Goal: Navigation & Orientation: Find specific page/section

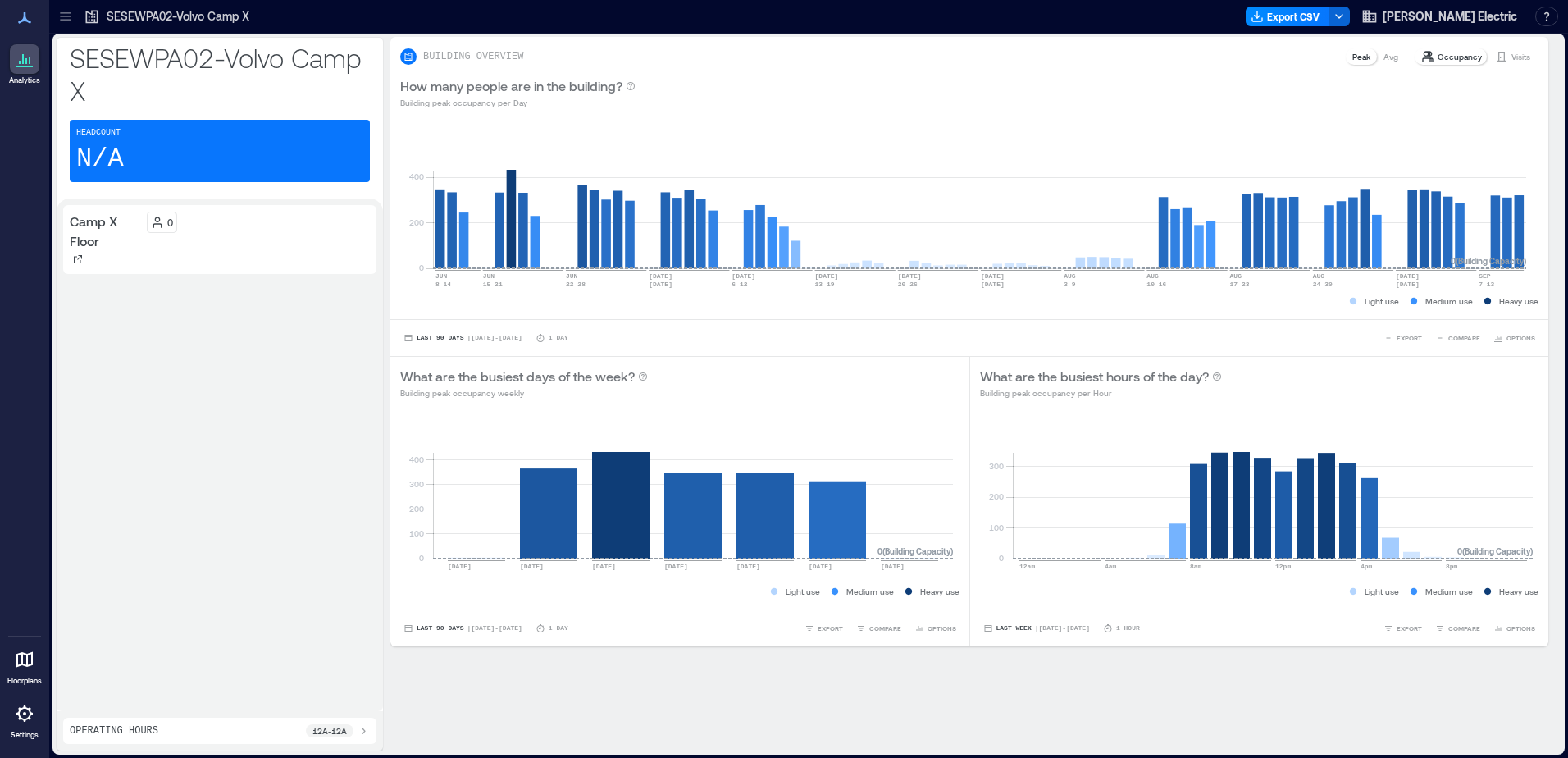
click at [19, 677] on p "Floorplans" at bounding box center [24, 681] width 34 height 10
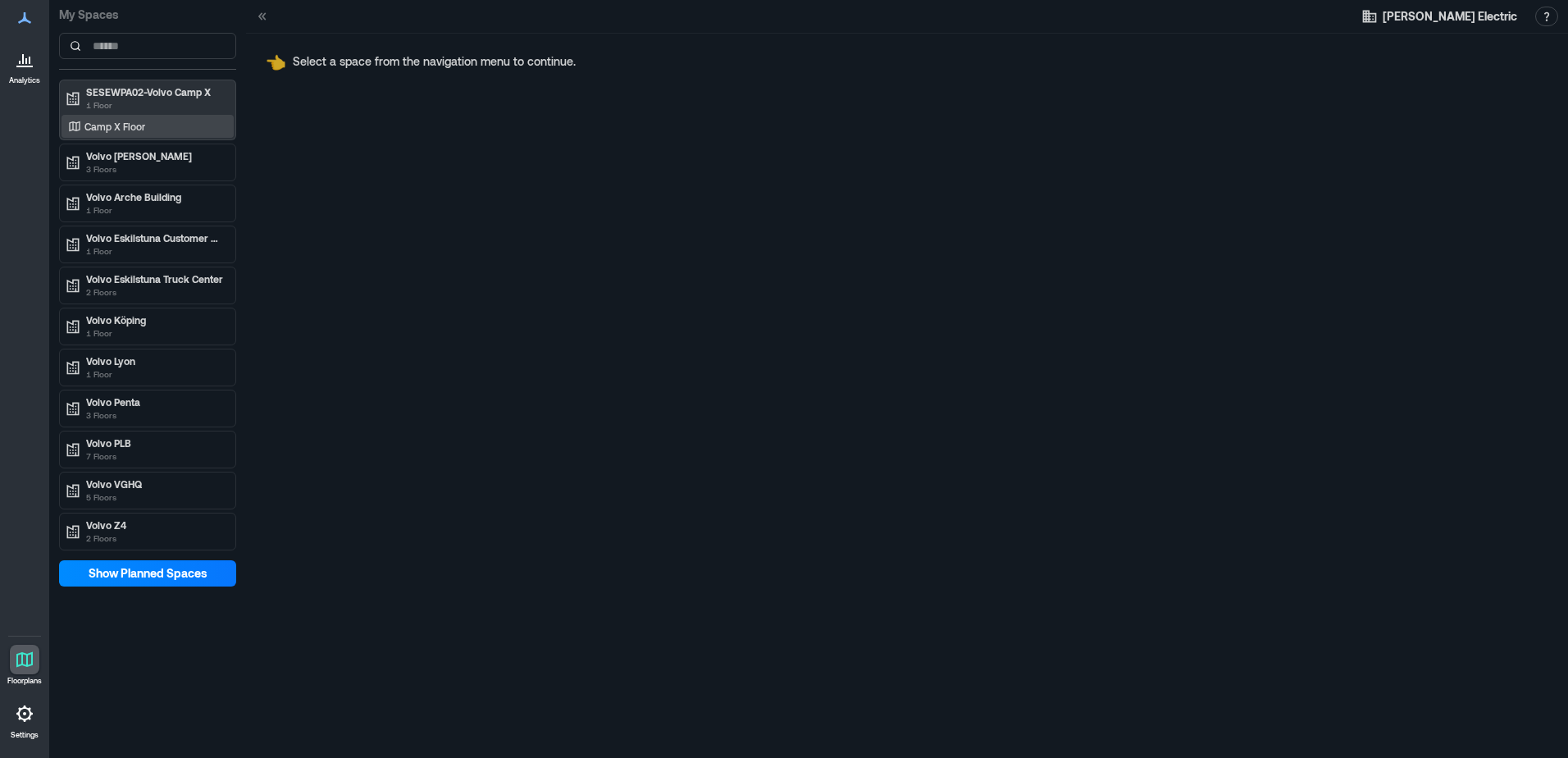
click at [158, 119] on div "Camp X Floor" at bounding box center [145, 126] width 159 height 17
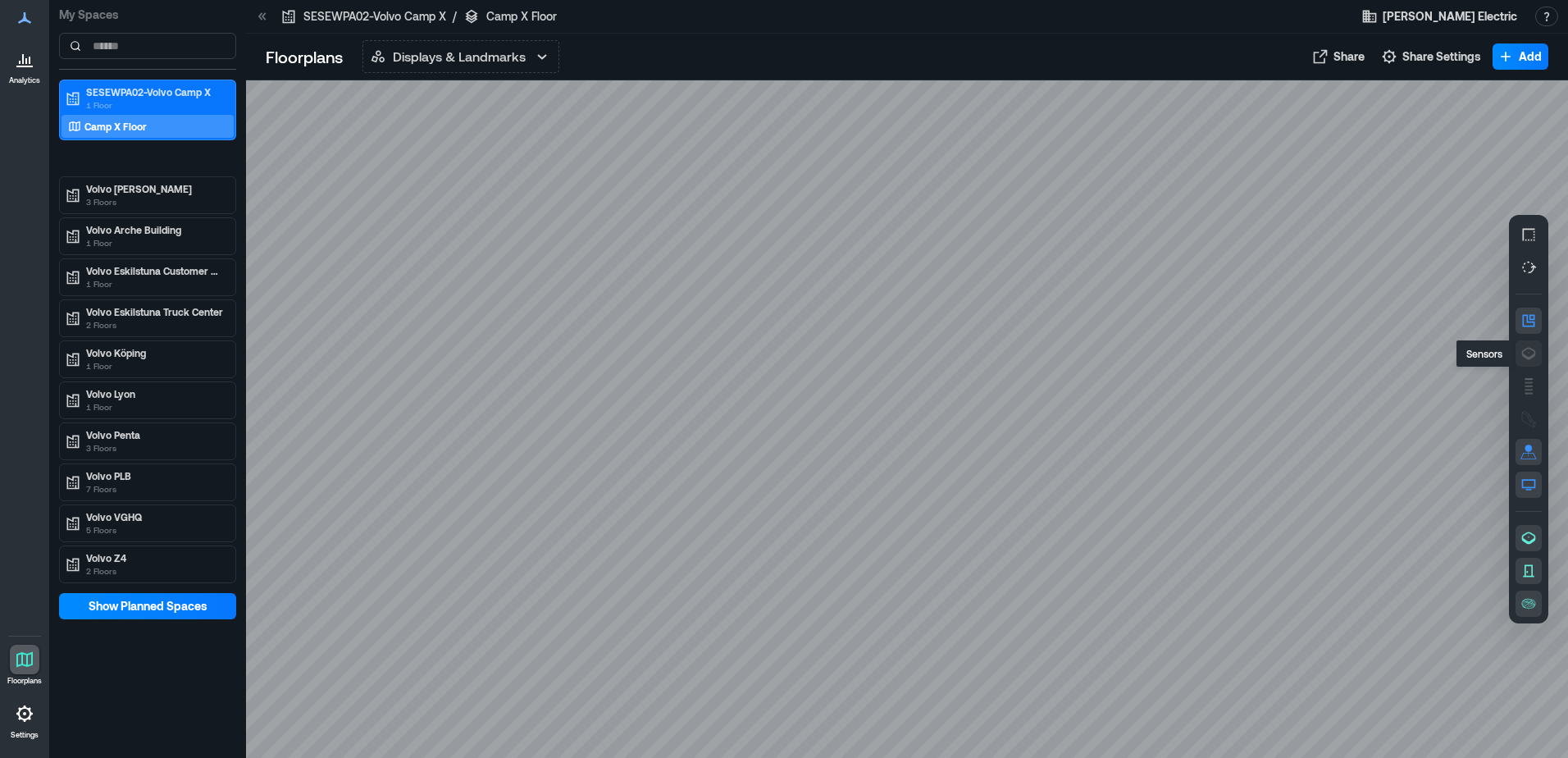
click at [1522, 360] on icon "button" at bounding box center [1529, 354] width 17 height 17
drag, startPoint x: 1136, startPoint y: 449, endPoint x: 843, endPoint y: 457, distance: 293.1
click at [843, 457] on div at bounding box center [907, 419] width 1322 height 677
drag, startPoint x: 870, startPoint y: 379, endPoint x: 595, endPoint y: 361, distance: 275.6
click at [595, 361] on div at bounding box center [907, 419] width 1322 height 677
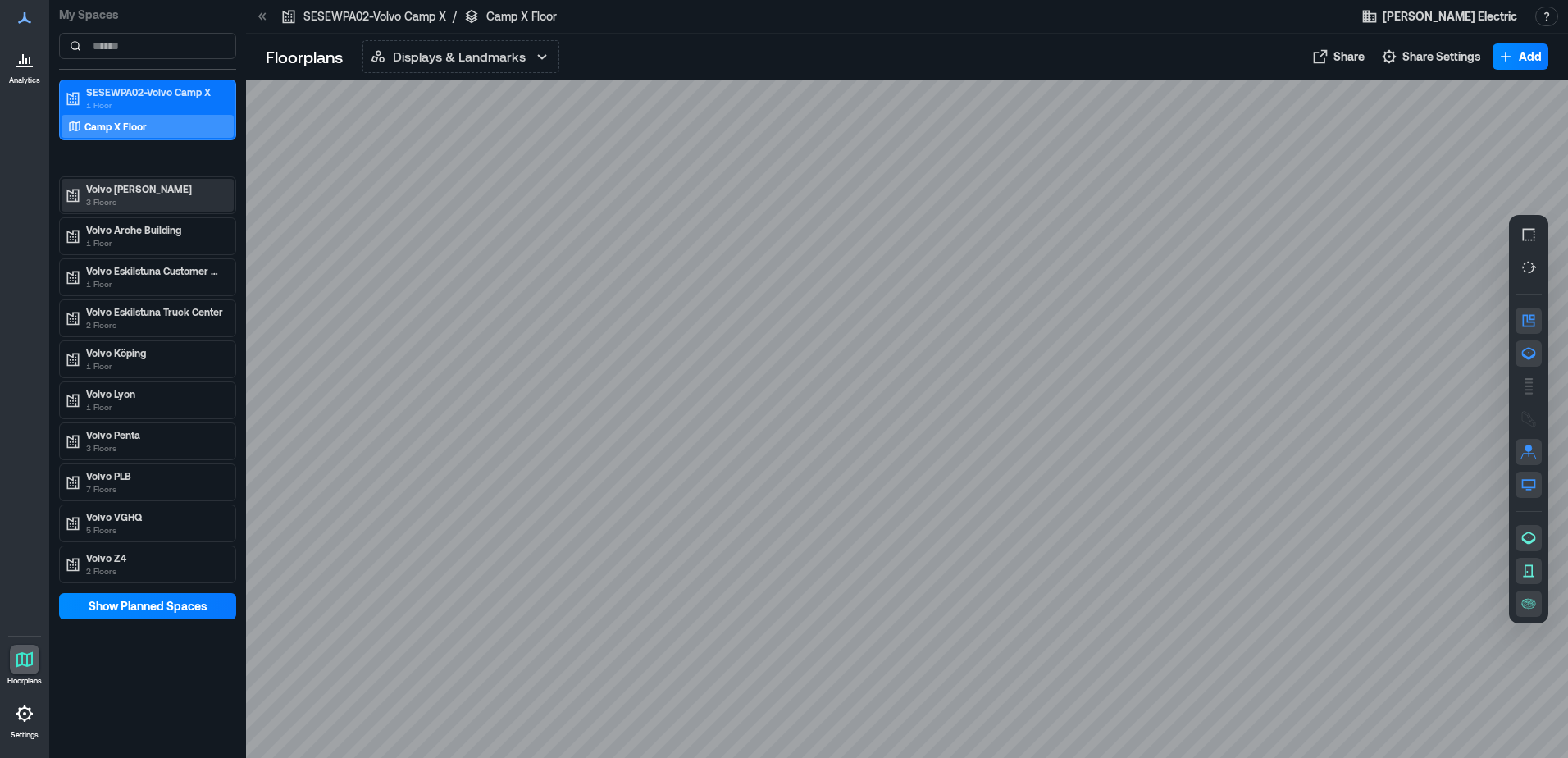
click at [160, 206] on p "3 Floors" at bounding box center [155, 202] width 138 height 13
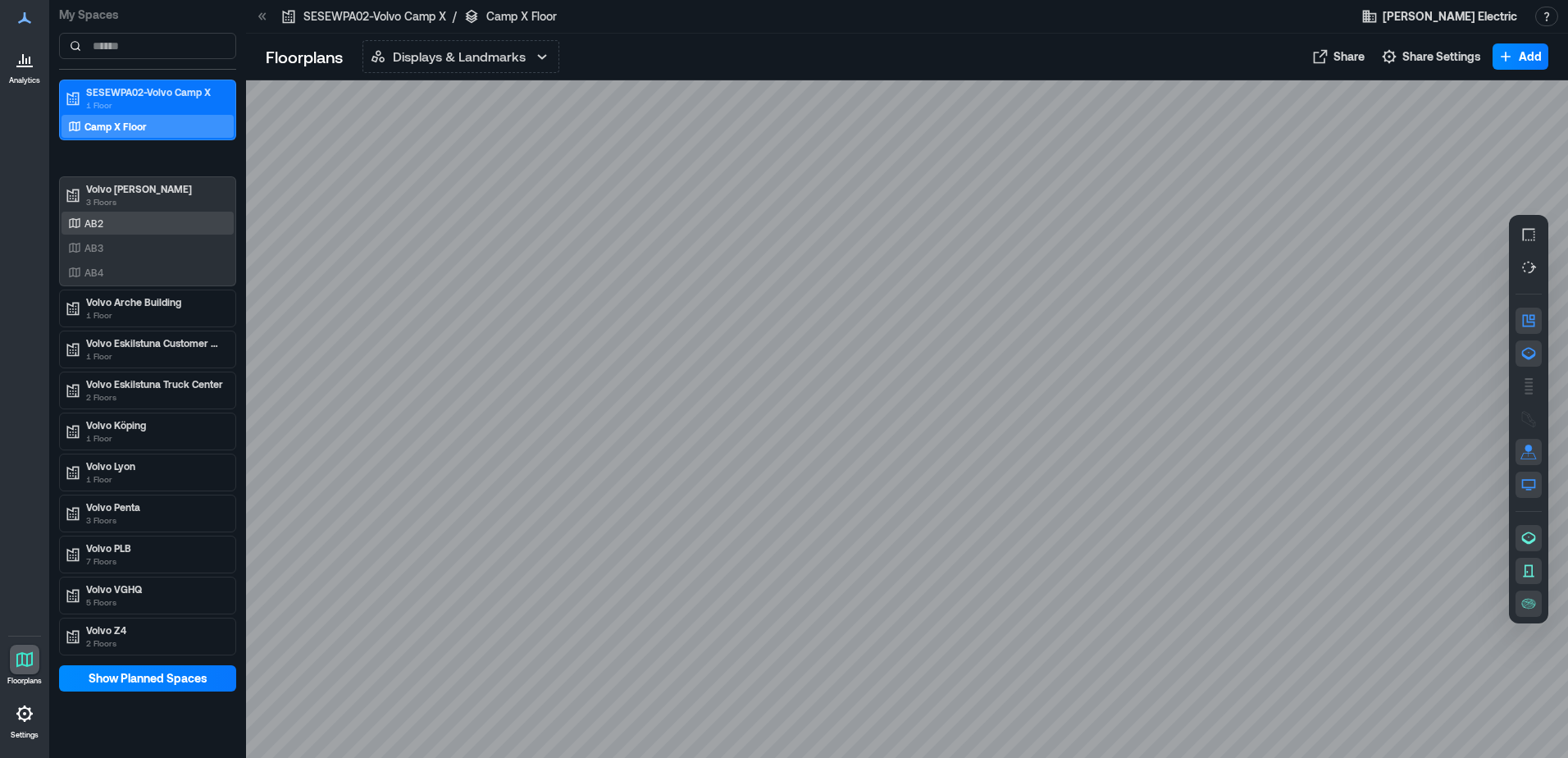
click at [145, 229] on div "AB2" at bounding box center [145, 223] width 159 height 17
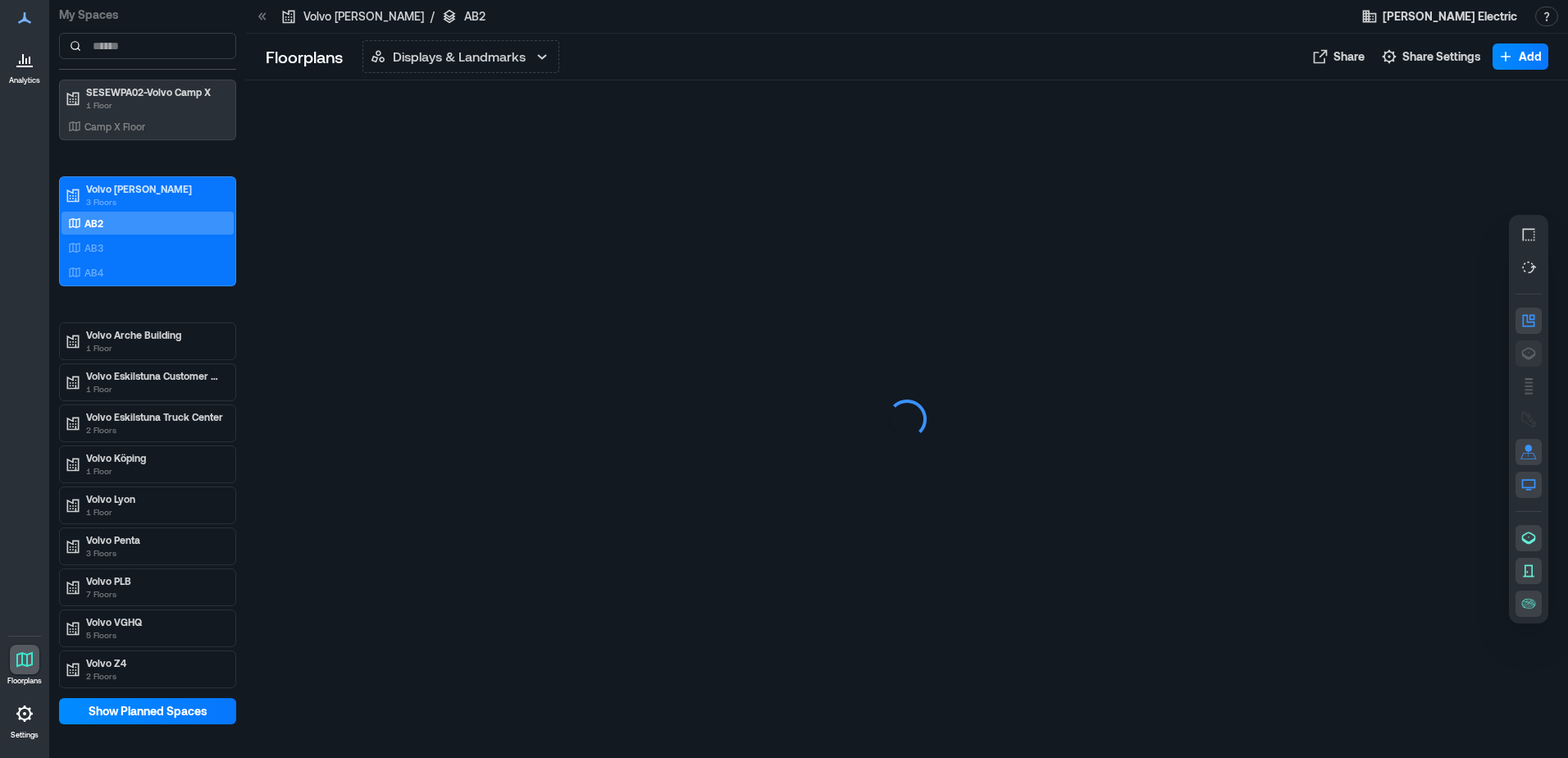
click at [1521, 356] on icon "button" at bounding box center [1529, 354] width 17 height 17
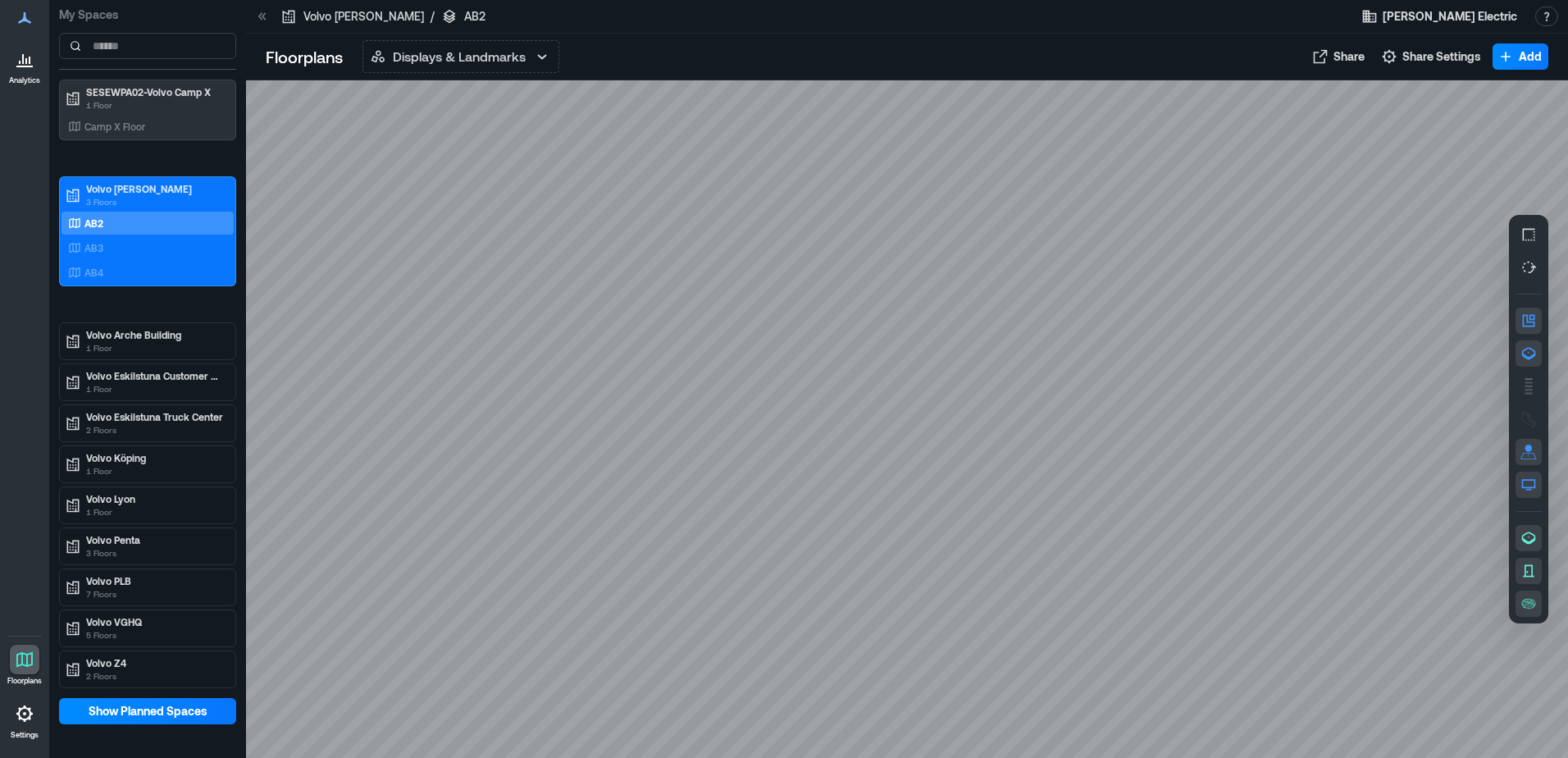
click at [1526, 353] on icon "button" at bounding box center [1529, 354] width 17 height 17
drag, startPoint x: 689, startPoint y: 300, endPoint x: 641, endPoint y: 554, distance: 258.5
click at [641, 554] on div at bounding box center [907, 419] width 1322 height 677
click at [136, 250] on div "AB3" at bounding box center [145, 247] width 159 height 17
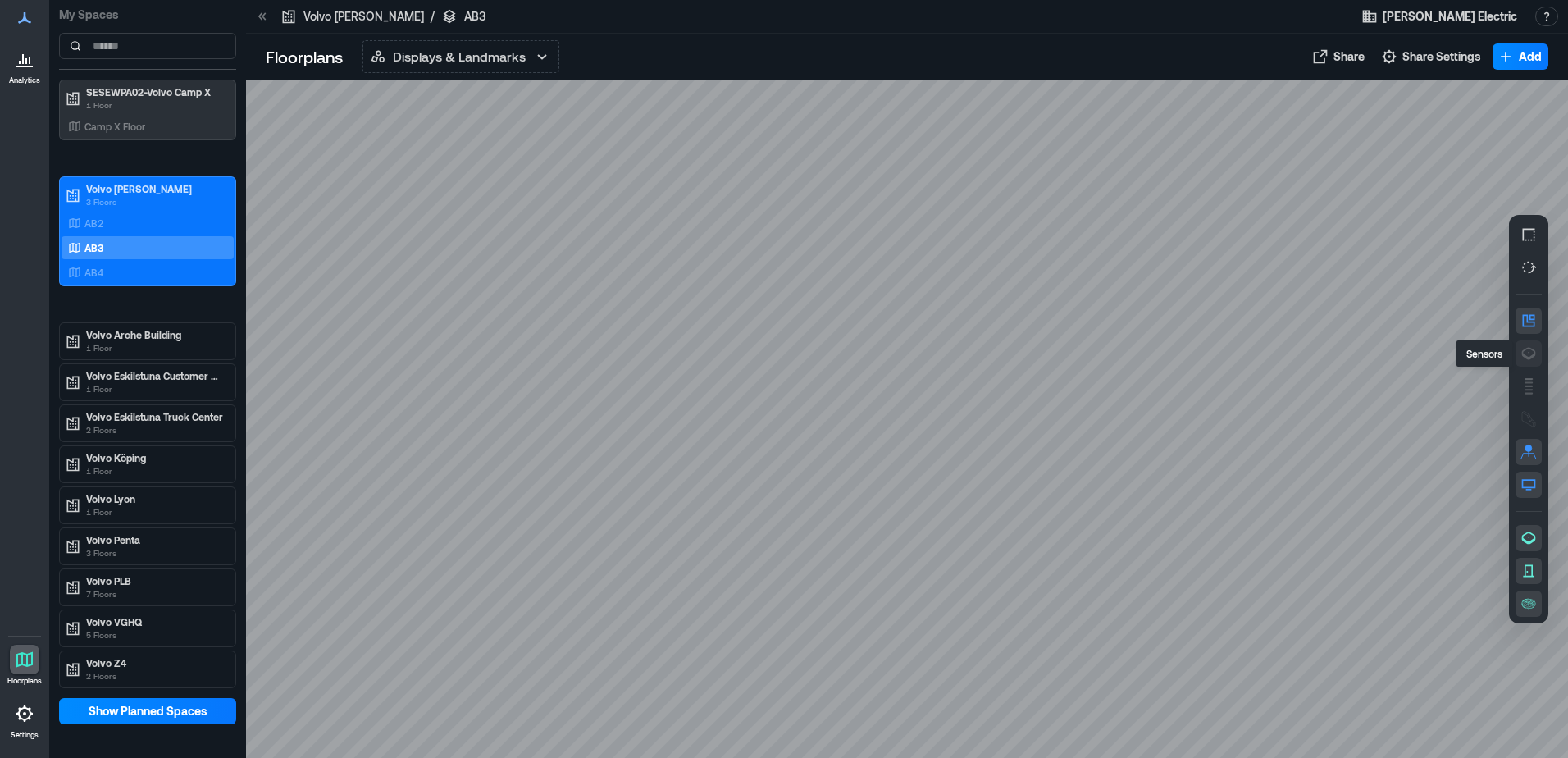
click at [1534, 350] on icon "button" at bounding box center [1529, 354] width 14 height 12
click at [162, 278] on div "AB4" at bounding box center [145, 272] width 159 height 17
click at [1527, 352] on icon "button" at bounding box center [1529, 354] width 17 height 17
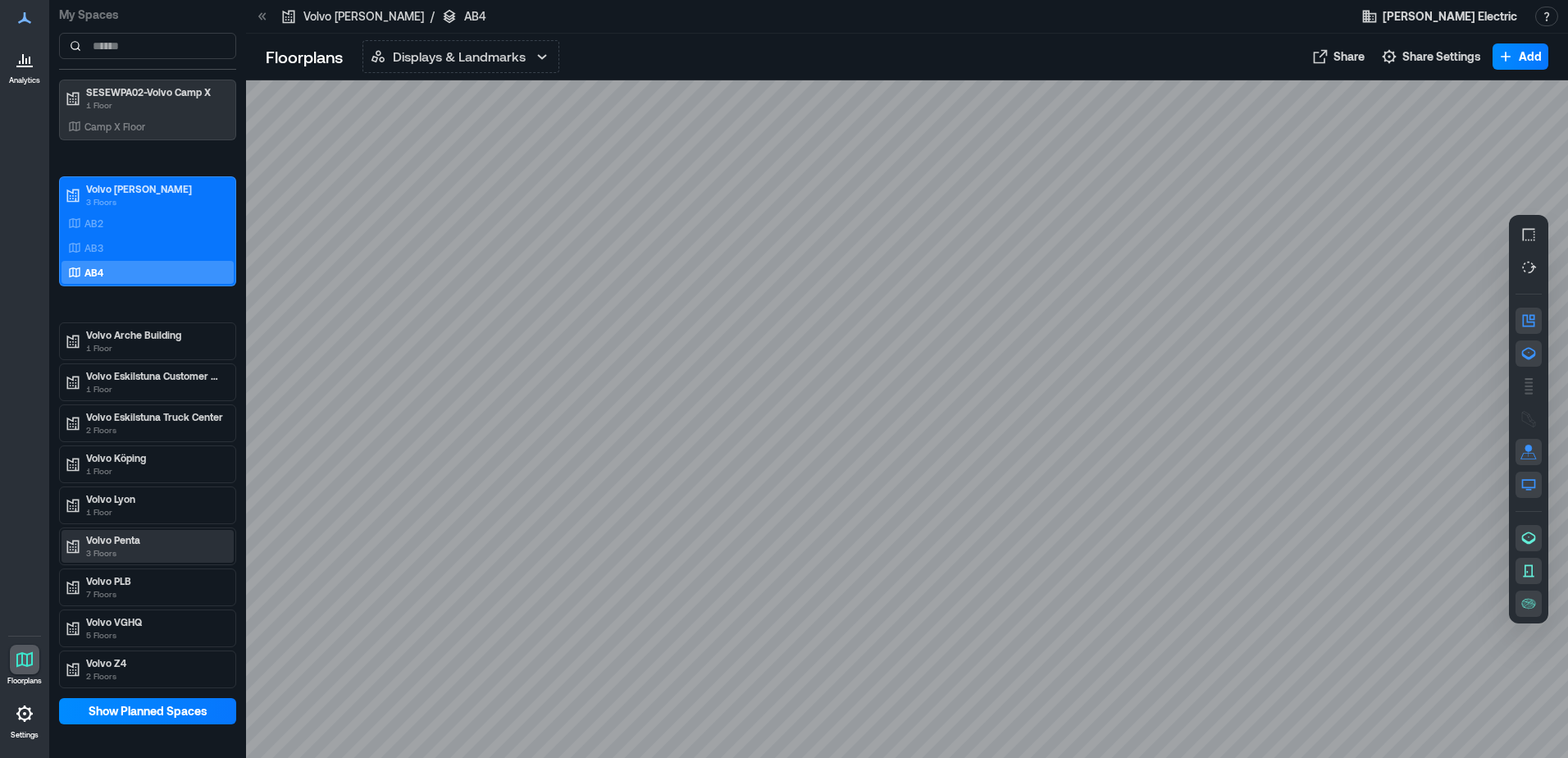
click at [144, 540] on p "Volvo Penta" at bounding box center [155, 540] width 138 height 13
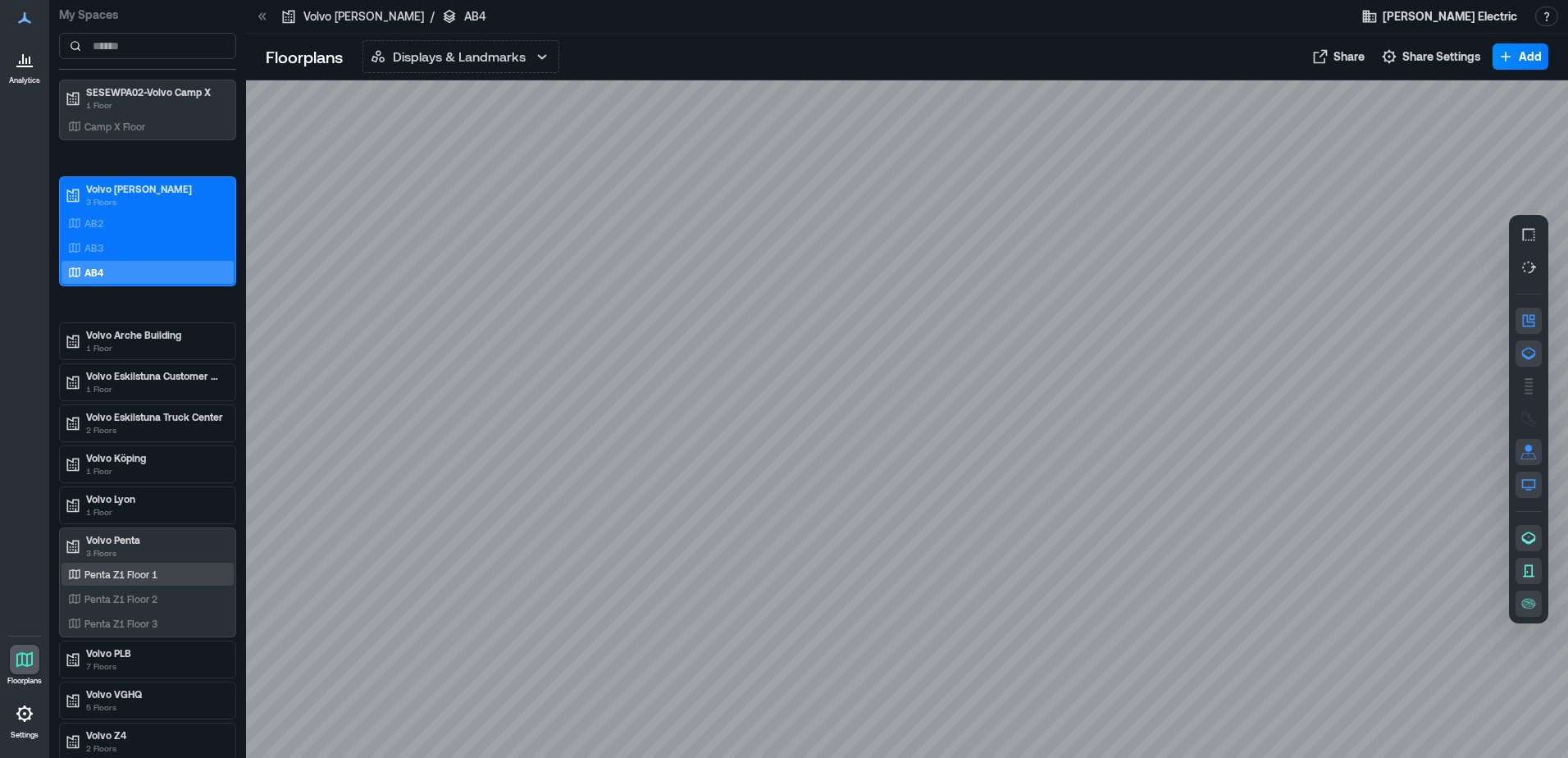
click at [137, 565] on div "Penta Z1 Floor 1" at bounding box center [147, 575] width 172 height 23
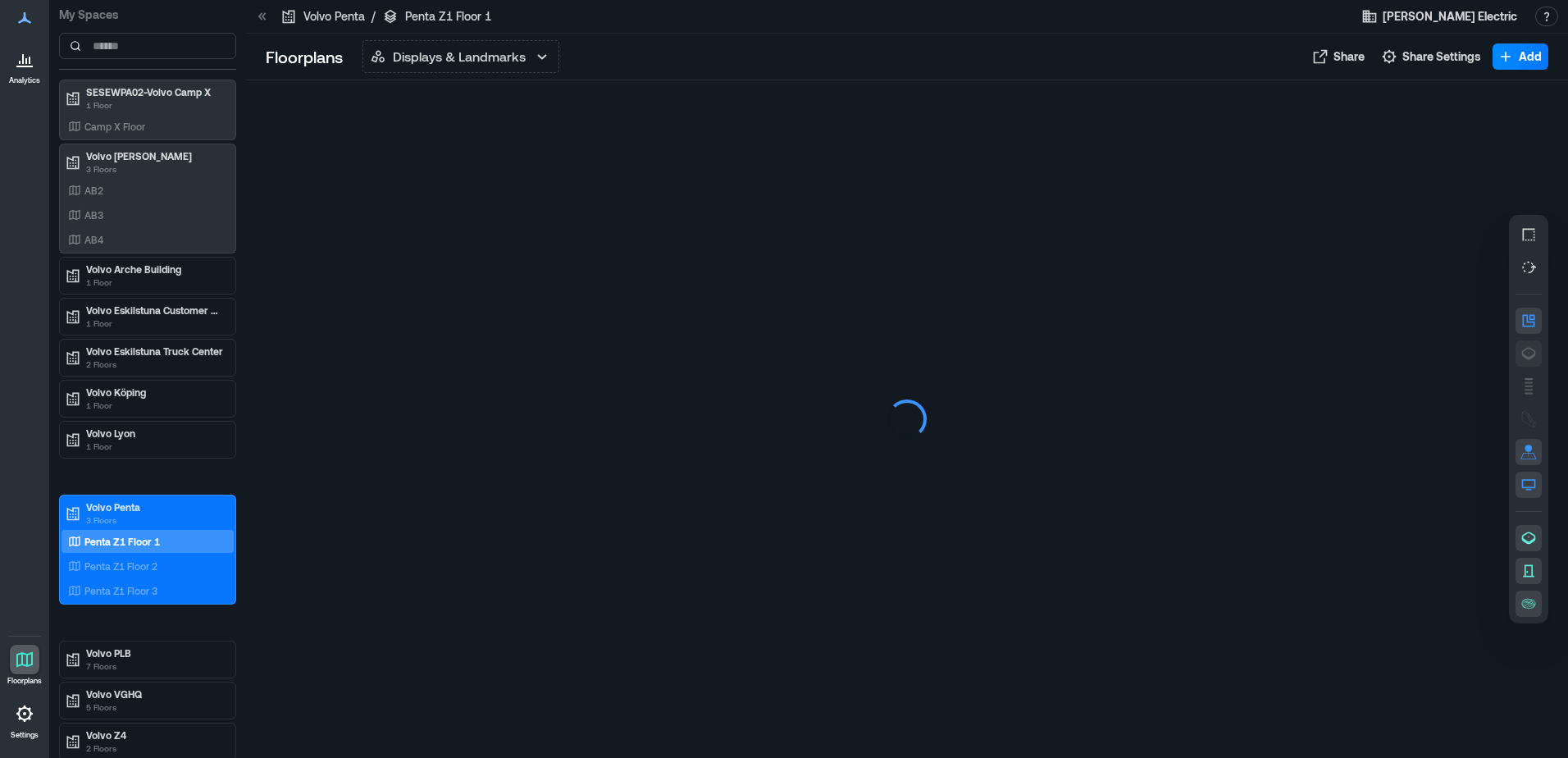
click at [1529, 355] on icon "button" at bounding box center [1529, 354] width 17 height 17
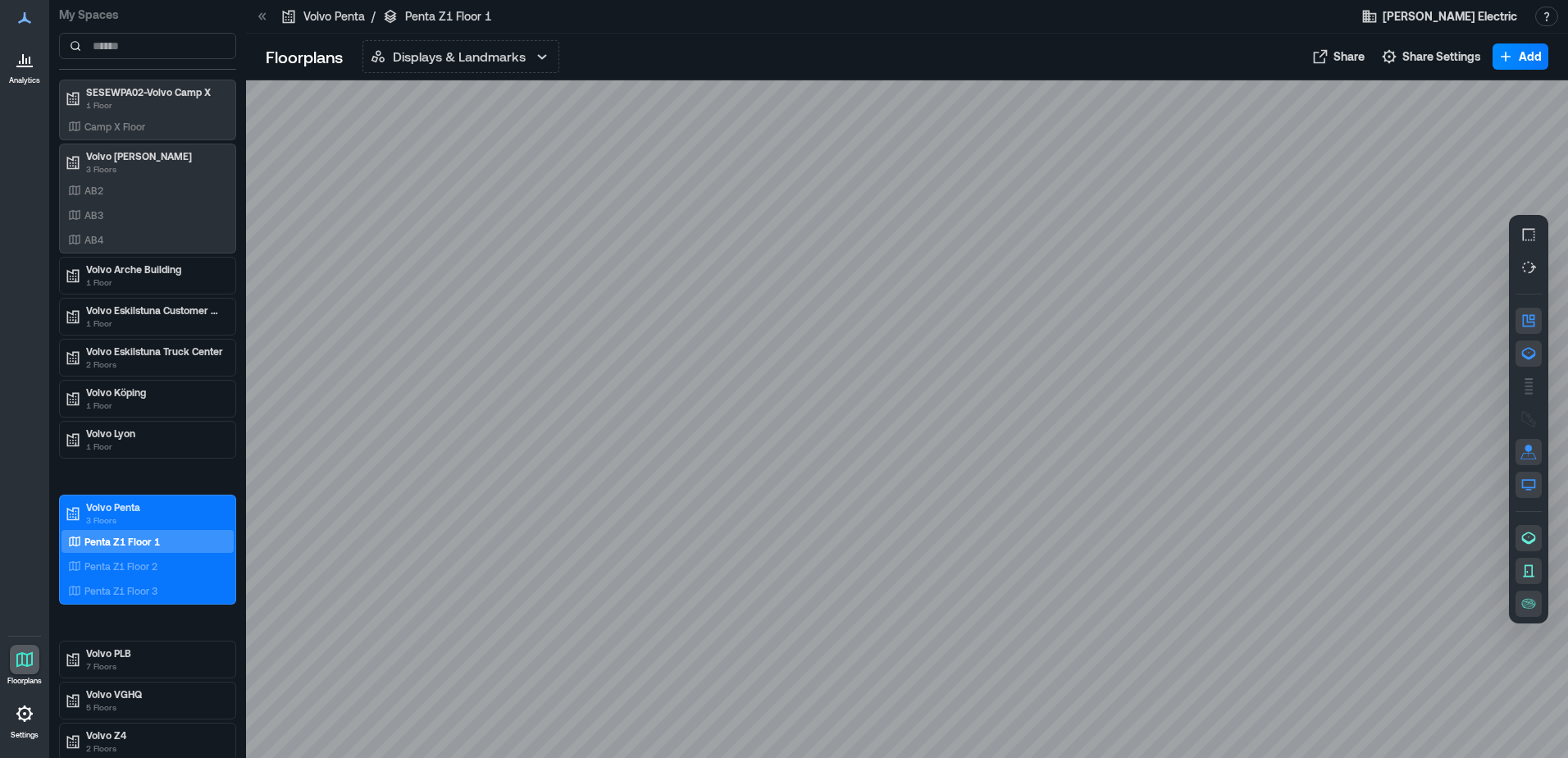
click at [1532, 357] on icon "button" at bounding box center [1529, 354] width 14 height 12
click at [153, 569] on p "Penta Z1 Floor 2" at bounding box center [121, 566] width 73 height 13
click at [1527, 345] on icon "button" at bounding box center [1529, 354] width 17 height 17
click at [139, 590] on p "Penta Z1 Floor 3" at bounding box center [121, 590] width 73 height 13
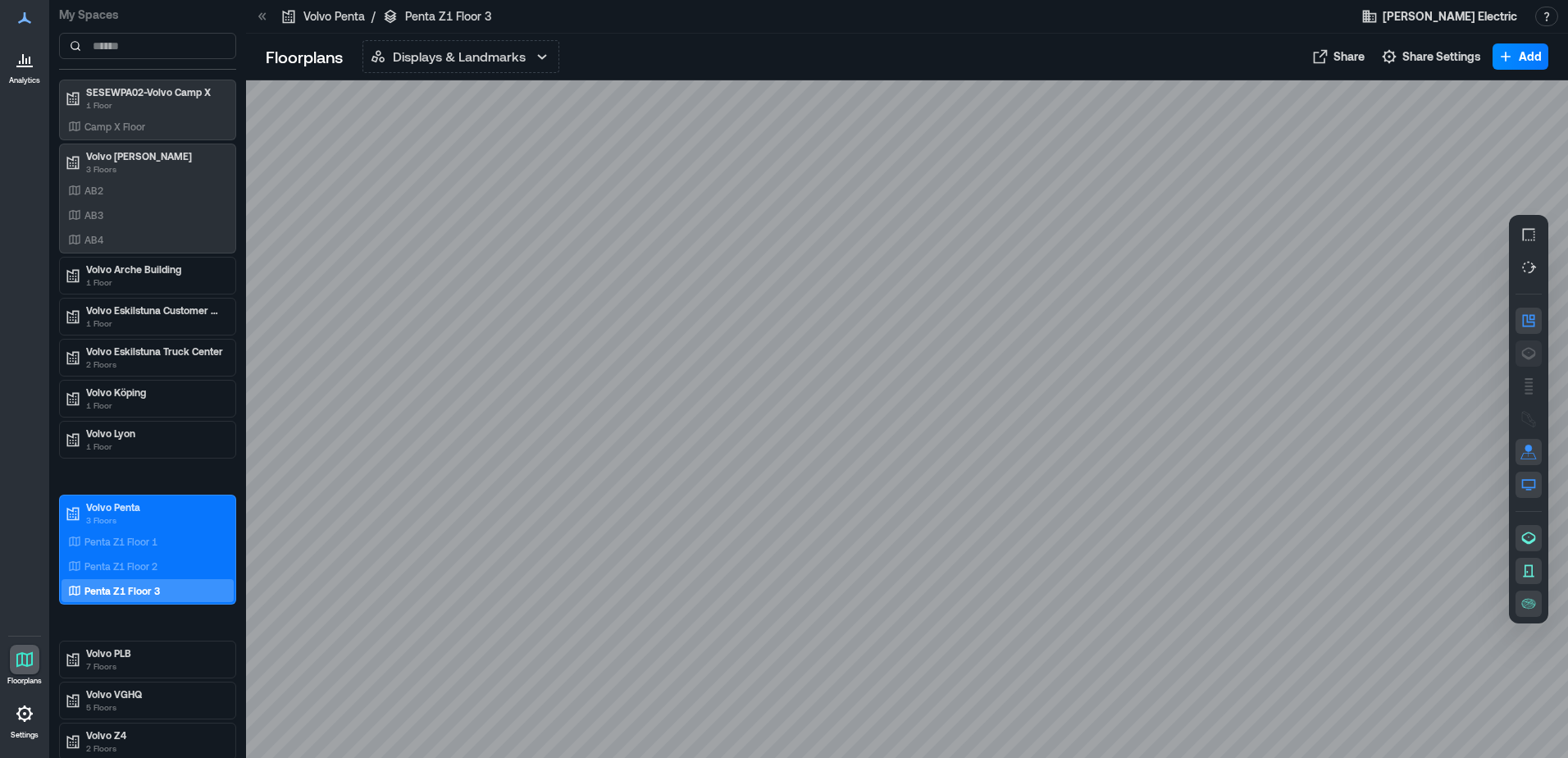
click at [1527, 352] on icon "button" at bounding box center [1529, 354] width 17 height 17
click at [115, 663] on p "7 Floors" at bounding box center [155, 666] width 138 height 13
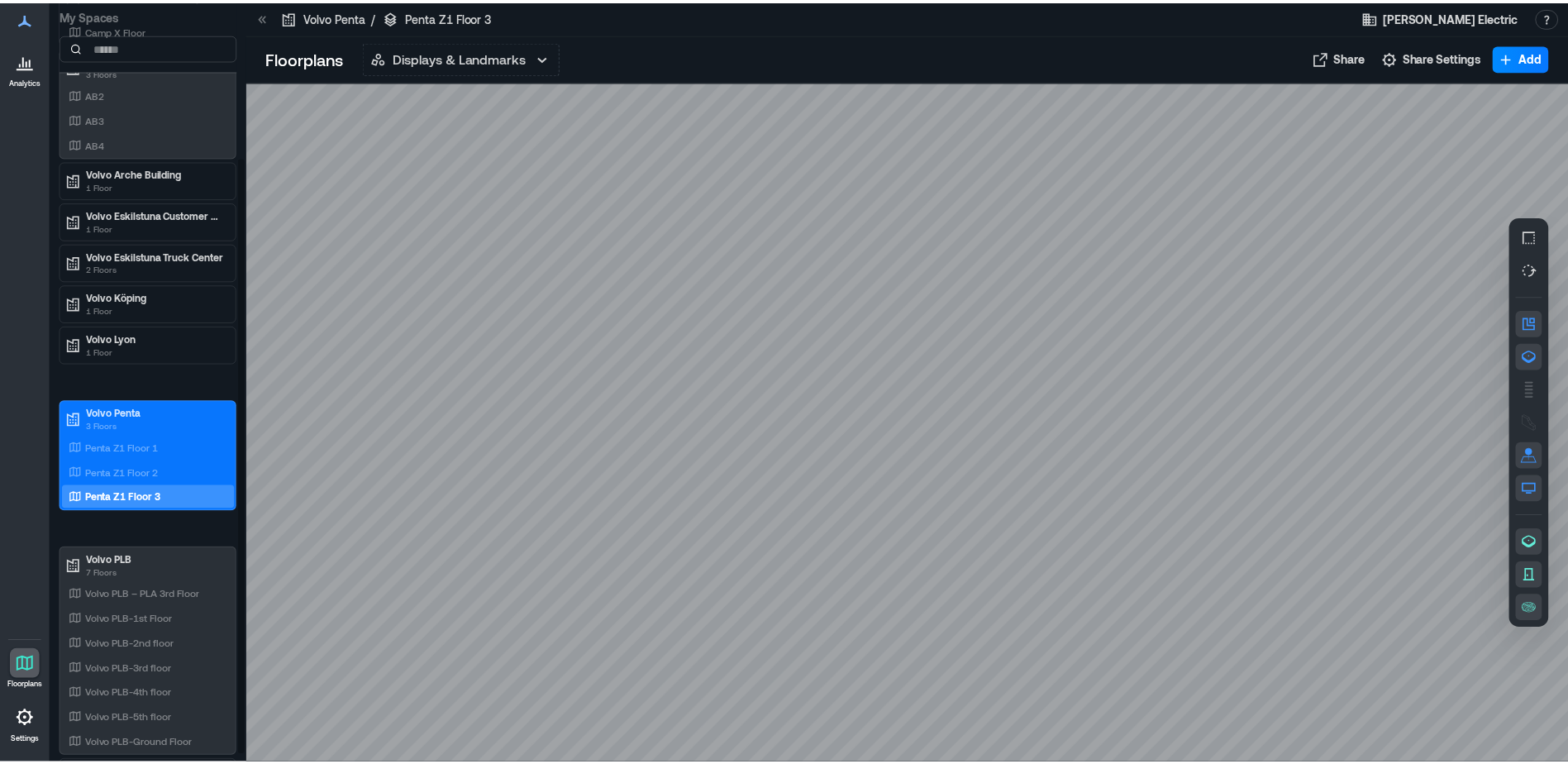
scroll to position [211, 0]
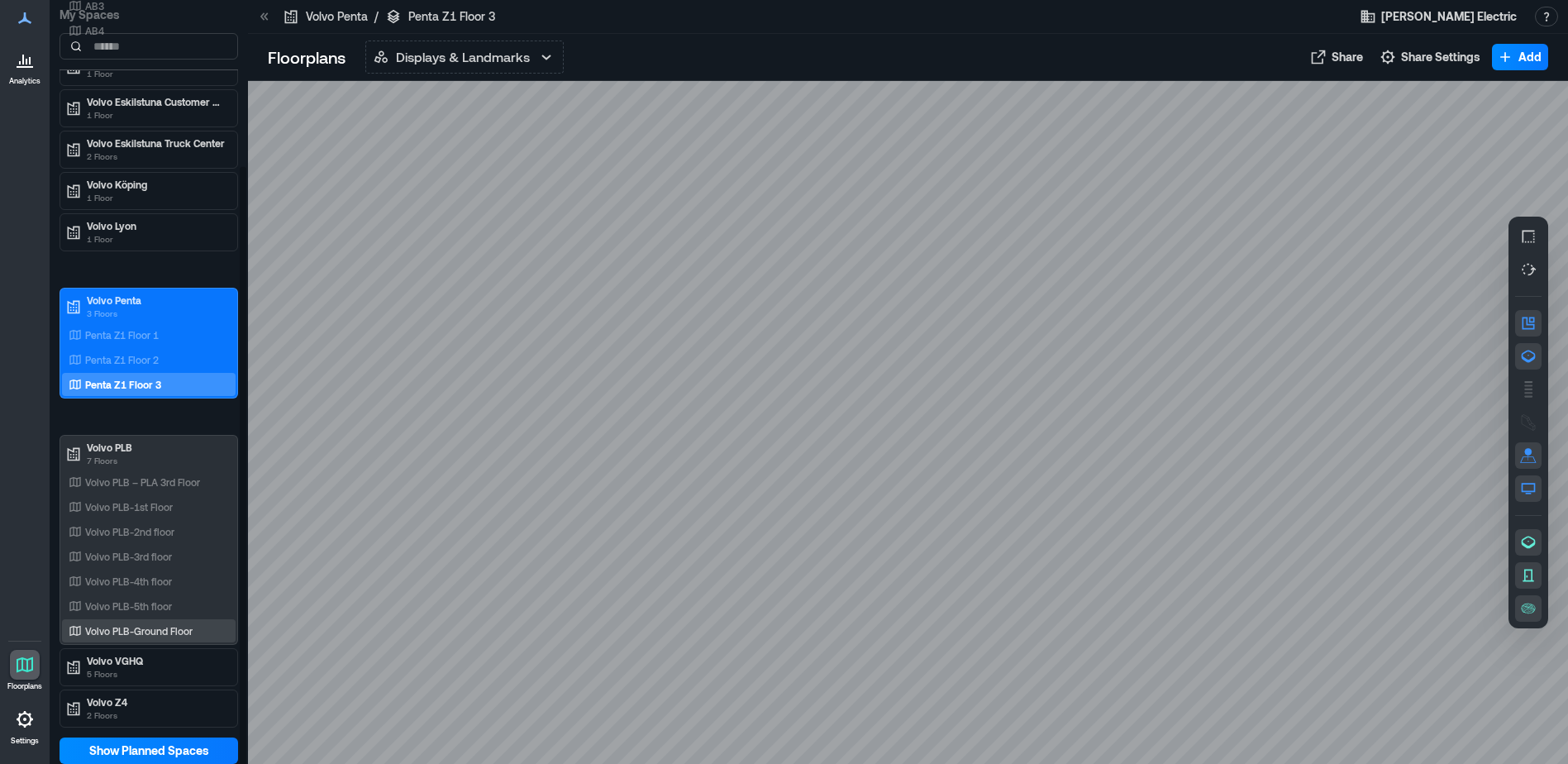
click at [193, 635] on div "Volvo PLB-Ground Floor" at bounding box center [146, 631] width 161 height 17
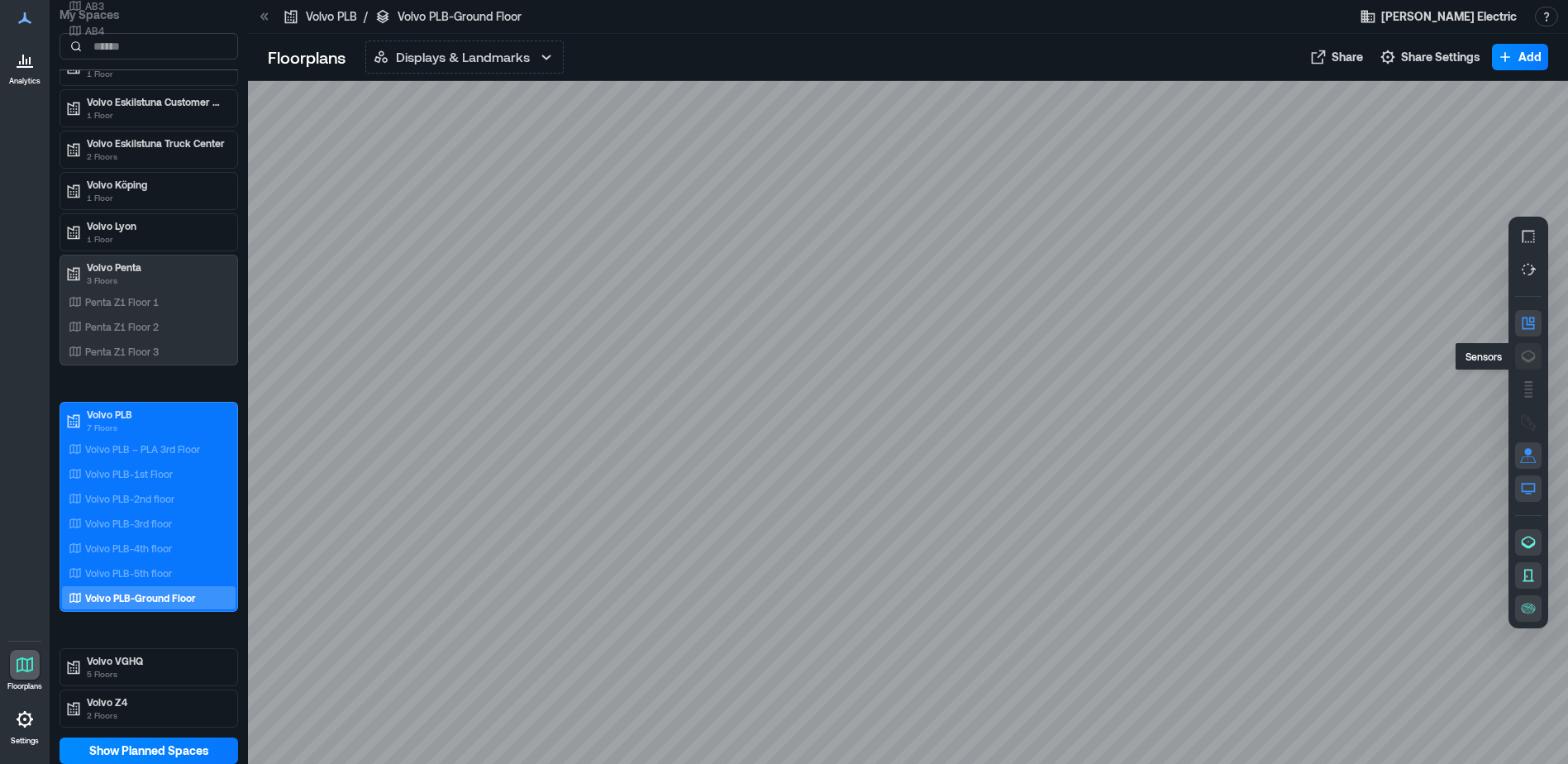
click at [1535, 356] on icon "button" at bounding box center [1528, 356] width 17 height 17
drag, startPoint x: 160, startPoint y: 567, endPoint x: 169, endPoint y: 467, distance: 100.4
click at [169, 467] on div "Volvo PLB – PLA 3rd Floor Volvo PLB-1st Floor Volvo PLB-2nd floor Volvo PLB-3rd…" at bounding box center [148, 522] width 173 height 172
click at [167, 469] on p "Volvo PLB-1st Floor" at bounding box center [129, 474] width 88 height 13
click at [1534, 360] on icon "button" at bounding box center [1528, 356] width 17 height 17
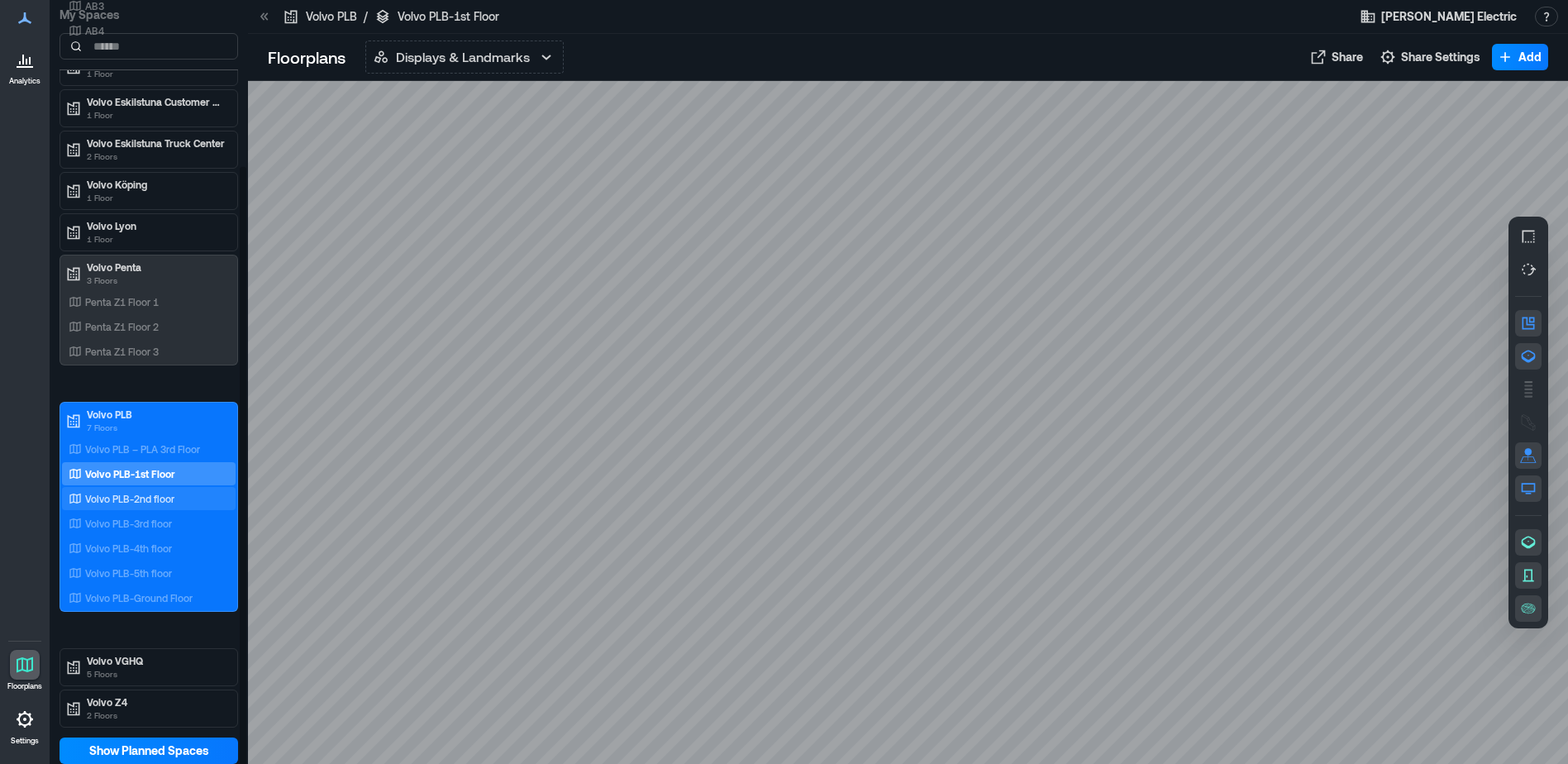
click at [199, 503] on div "Volvo PLB-2nd floor" at bounding box center [146, 499] width 161 height 17
click at [1524, 357] on icon "button" at bounding box center [1528, 356] width 17 height 17
click at [181, 514] on div "Volvo PLB-3rd floor" at bounding box center [148, 523] width 173 height 23
click at [1530, 361] on icon "button" at bounding box center [1528, 356] width 14 height 13
click at [118, 439] on div "Volvo PLB – PLA 3rd Floor" at bounding box center [148, 449] width 173 height 23
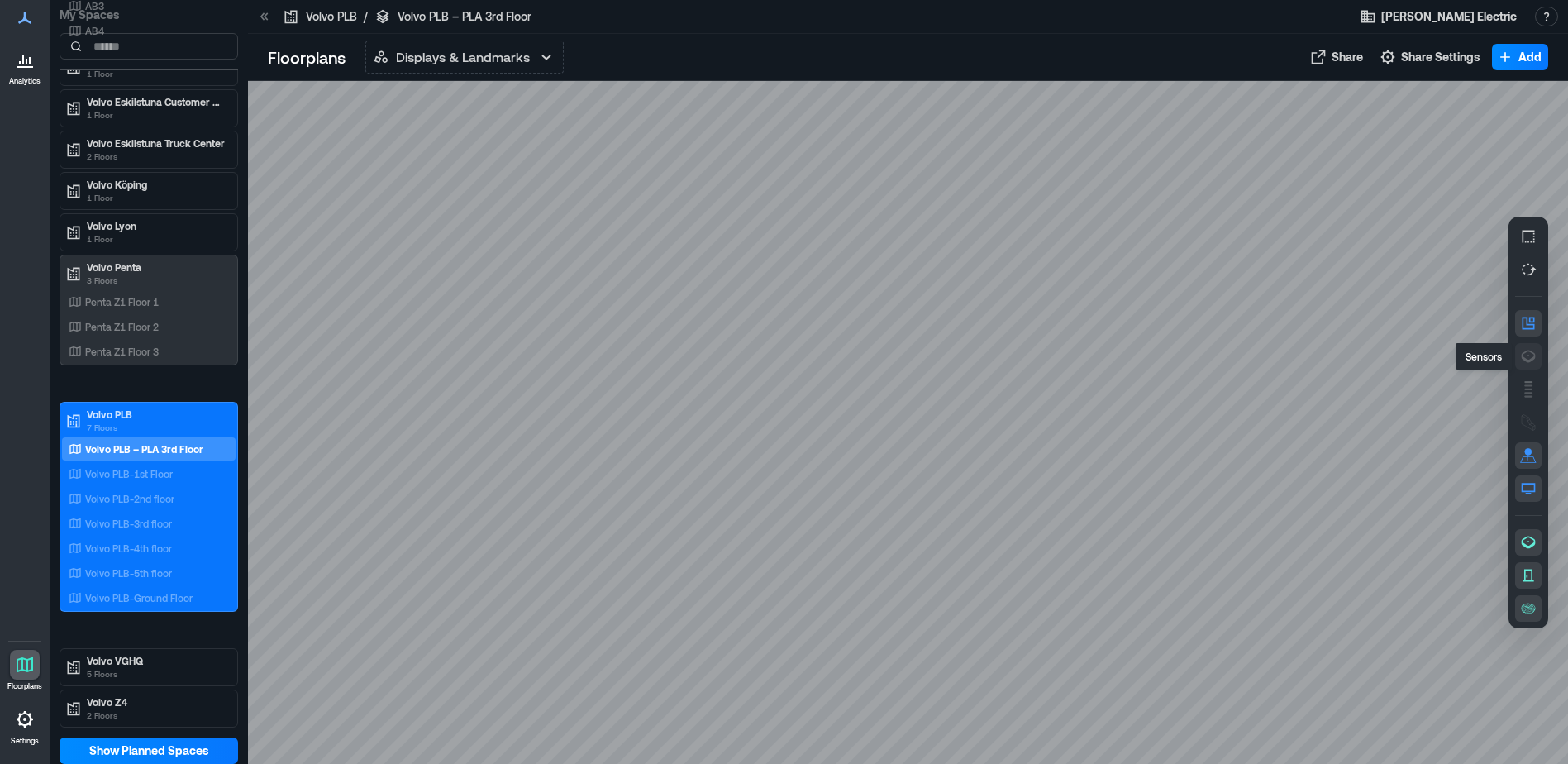
click at [1521, 356] on icon "button" at bounding box center [1528, 356] width 14 height 13
click at [187, 540] on div "Volvo PLB-4th floor" at bounding box center [146, 548] width 161 height 17
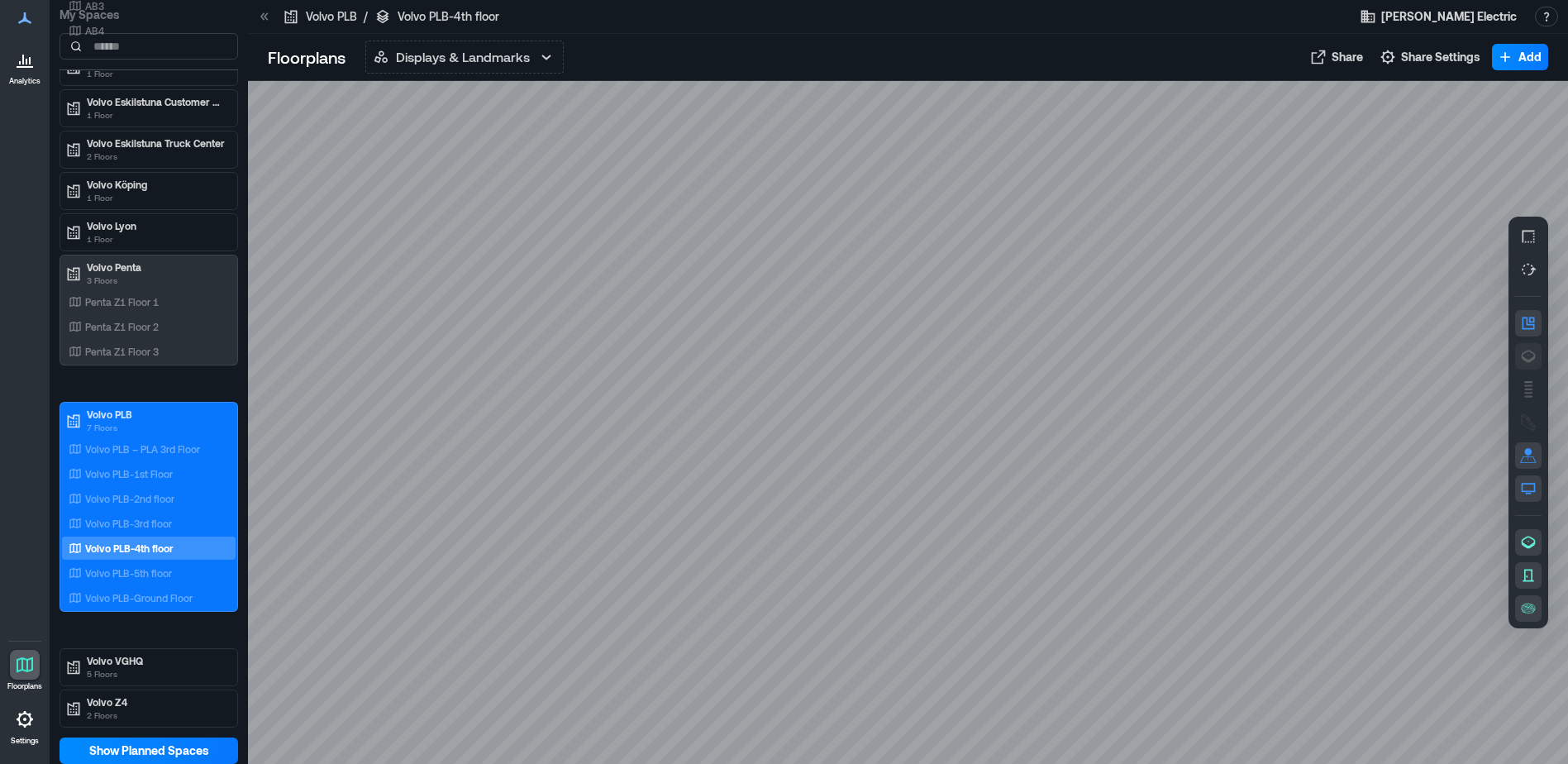
drag, startPoint x: 1530, startPoint y: 497, endPoint x: 1531, endPoint y: 352, distance: 145.0
click at [1531, 352] on icon "button" at bounding box center [1528, 356] width 14 height 13
click at [169, 564] on div "Volvo PLB-5th floor" at bounding box center [148, 573] width 173 height 23
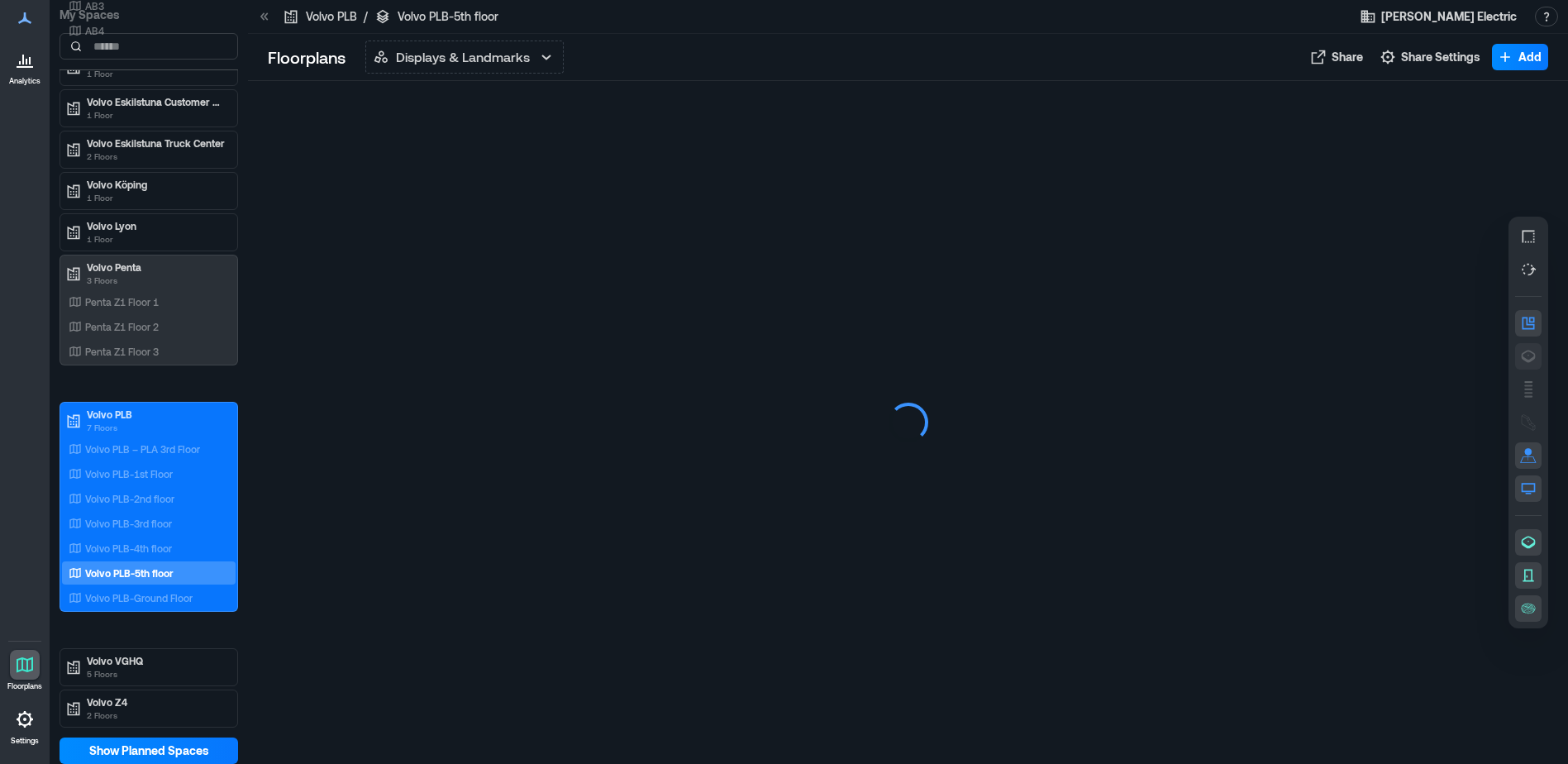
click at [1528, 361] on icon "button" at bounding box center [1528, 356] width 14 height 13
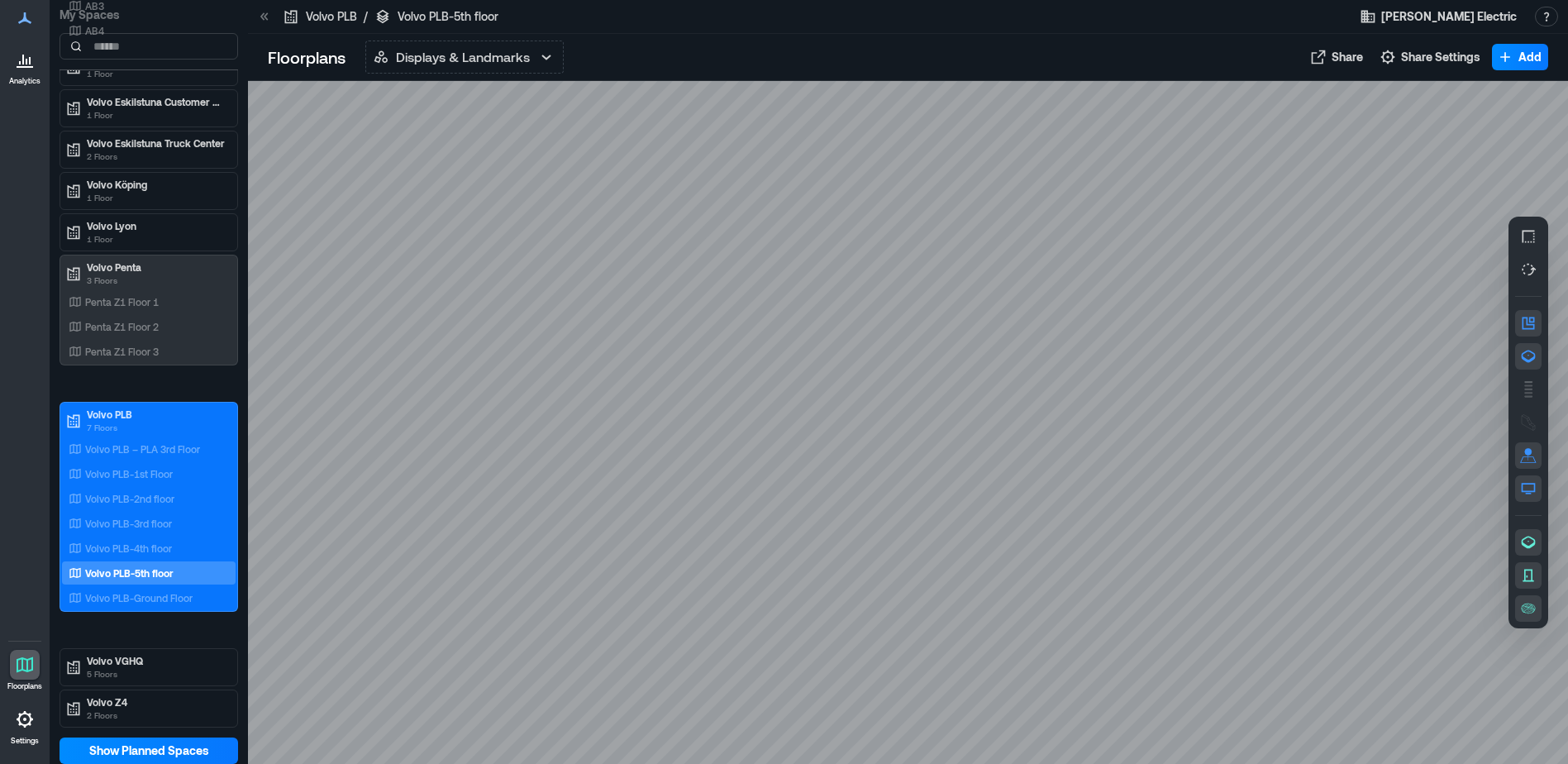
click at [1530, 356] on icon "button" at bounding box center [1528, 356] width 17 height 17
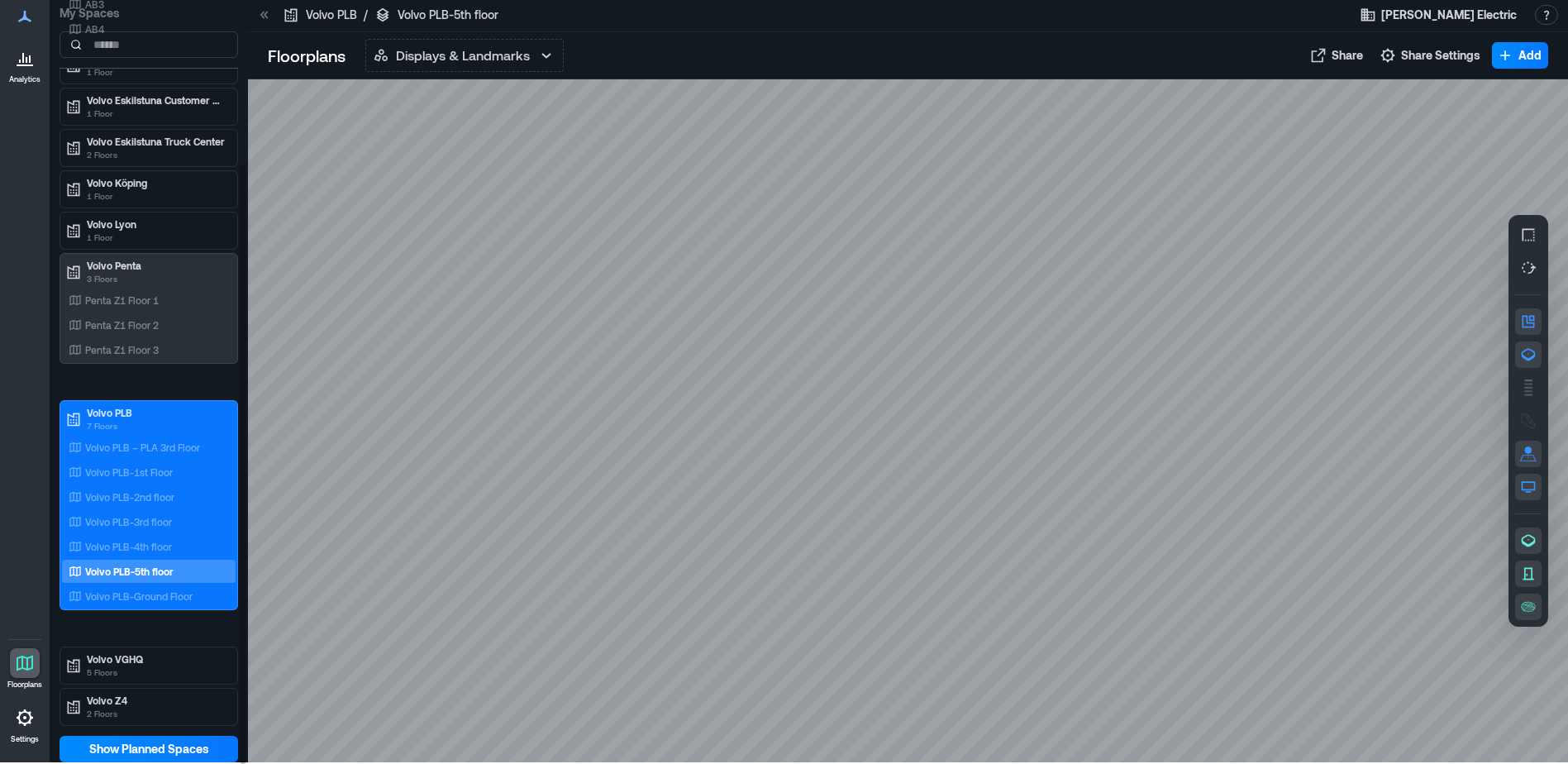
click at [104, 648] on div "Volvo VGHQ 5 Floors" at bounding box center [148, 664] width 178 height 38
click at [104, 650] on div "Volvo VGHQ 5 Floors" at bounding box center [148, 665] width 173 height 33
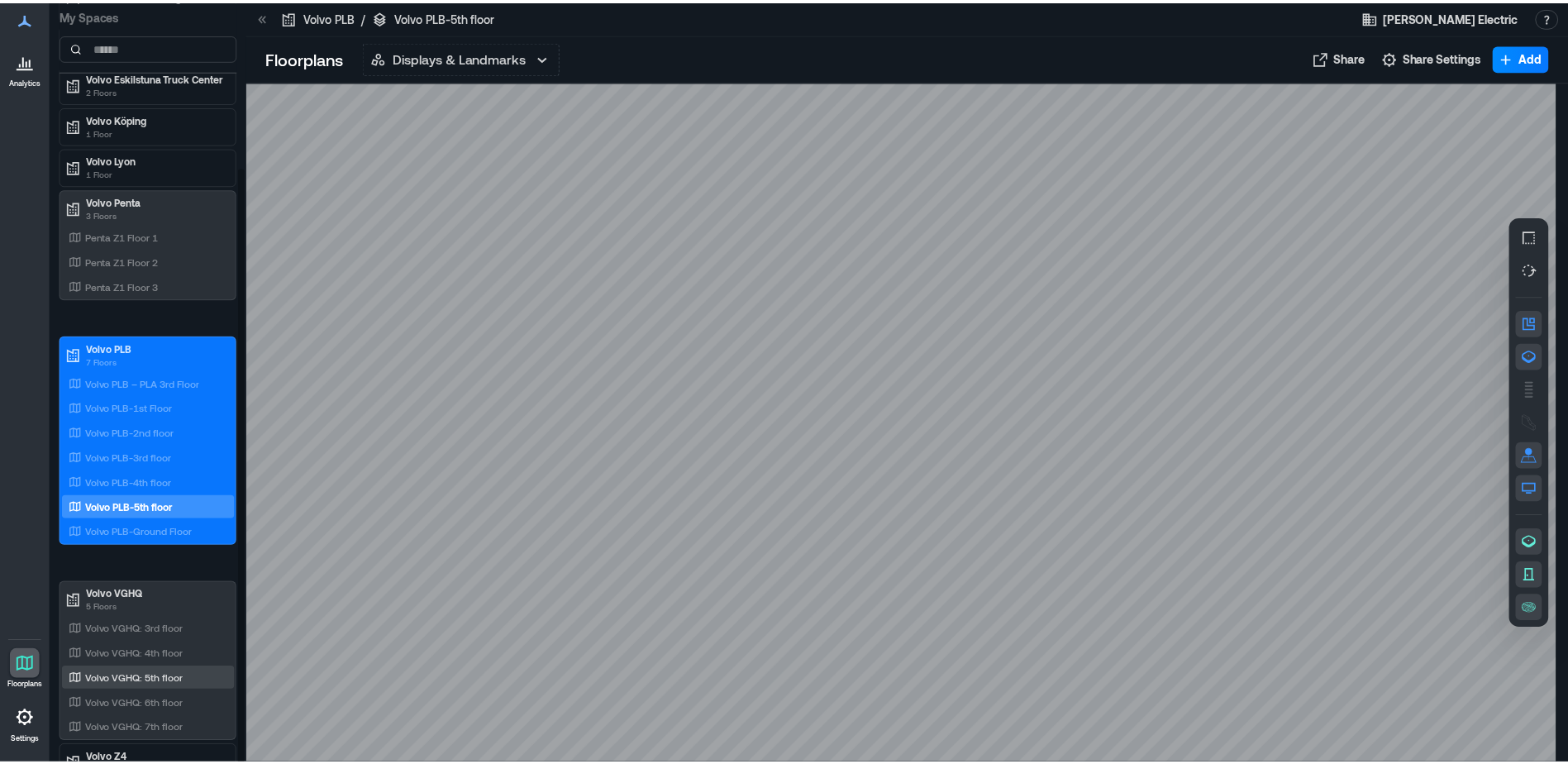
scroll to position [333, 0]
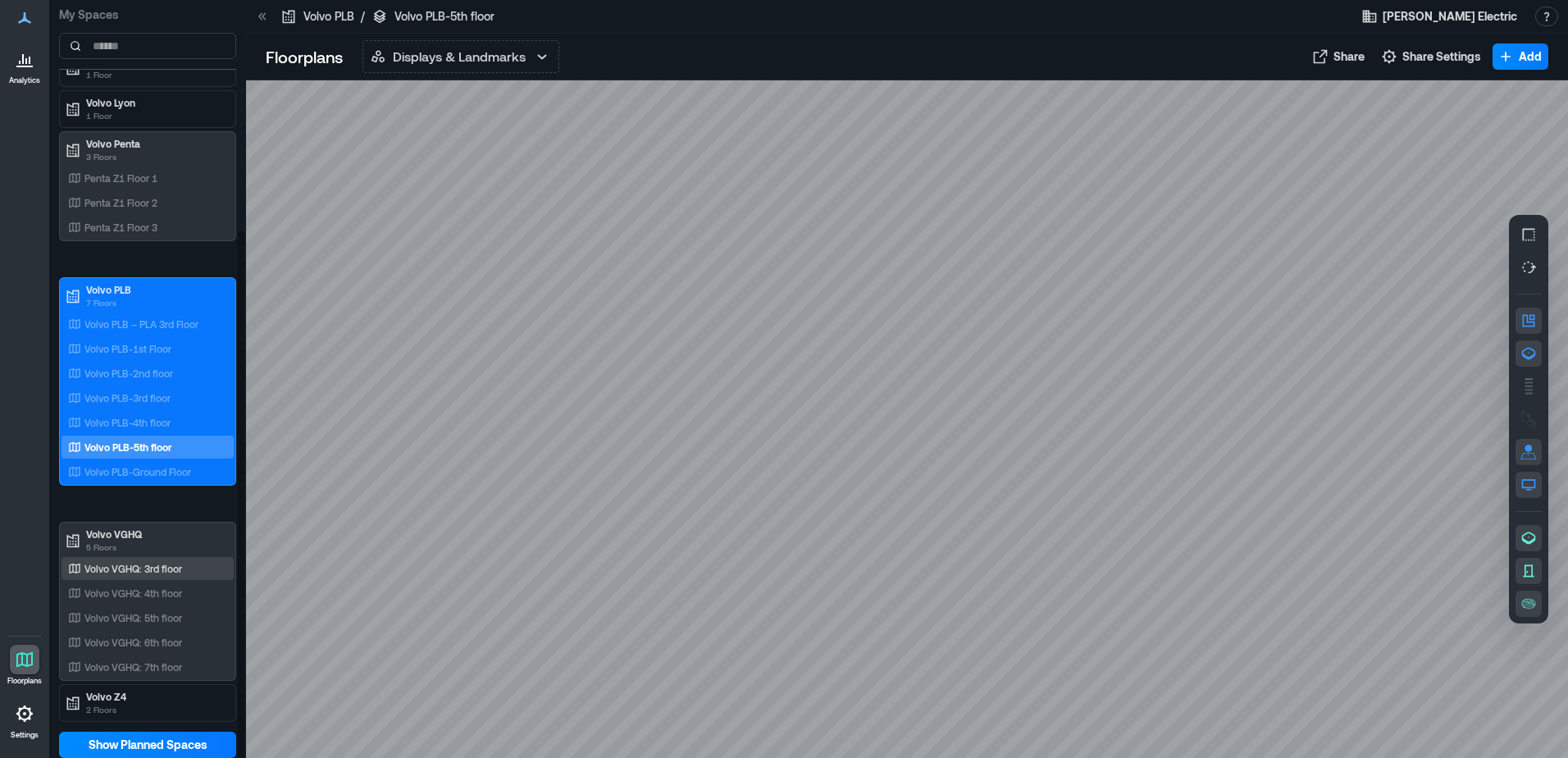
click at [174, 570] on p "Volvo VGHQ: 3rd floor" at bounding box center [134, 569] width 98 height 13
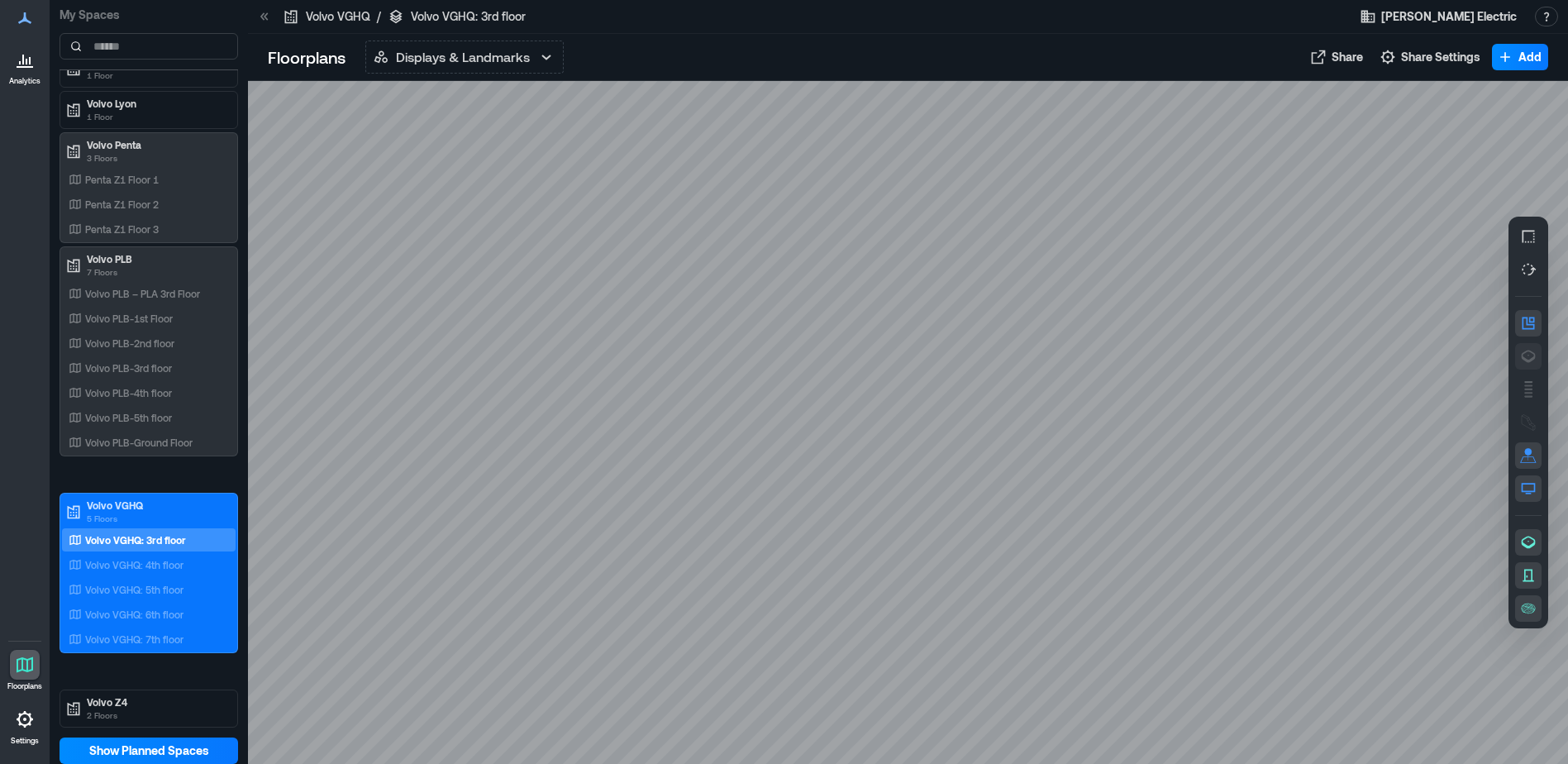
click at [1522, 347] on button "button" at bounding box center [1528, 356] width 27 height 27
click at [173, 569] on p "Volvo VGHQ: 4th floor" at bounding box center [135, 565] width 99 height 13
click at [1523, 363] on icon "button" at bounding box center [1528, 356] width 17 height 17
click at [183, 593] on div "Volvo VGHQ: 5th floor" at bounding box center [146, 589] width 161 height 17
click at [1532, 355] on icon "button" at bounding box center [1528, 356] width 17 height 17
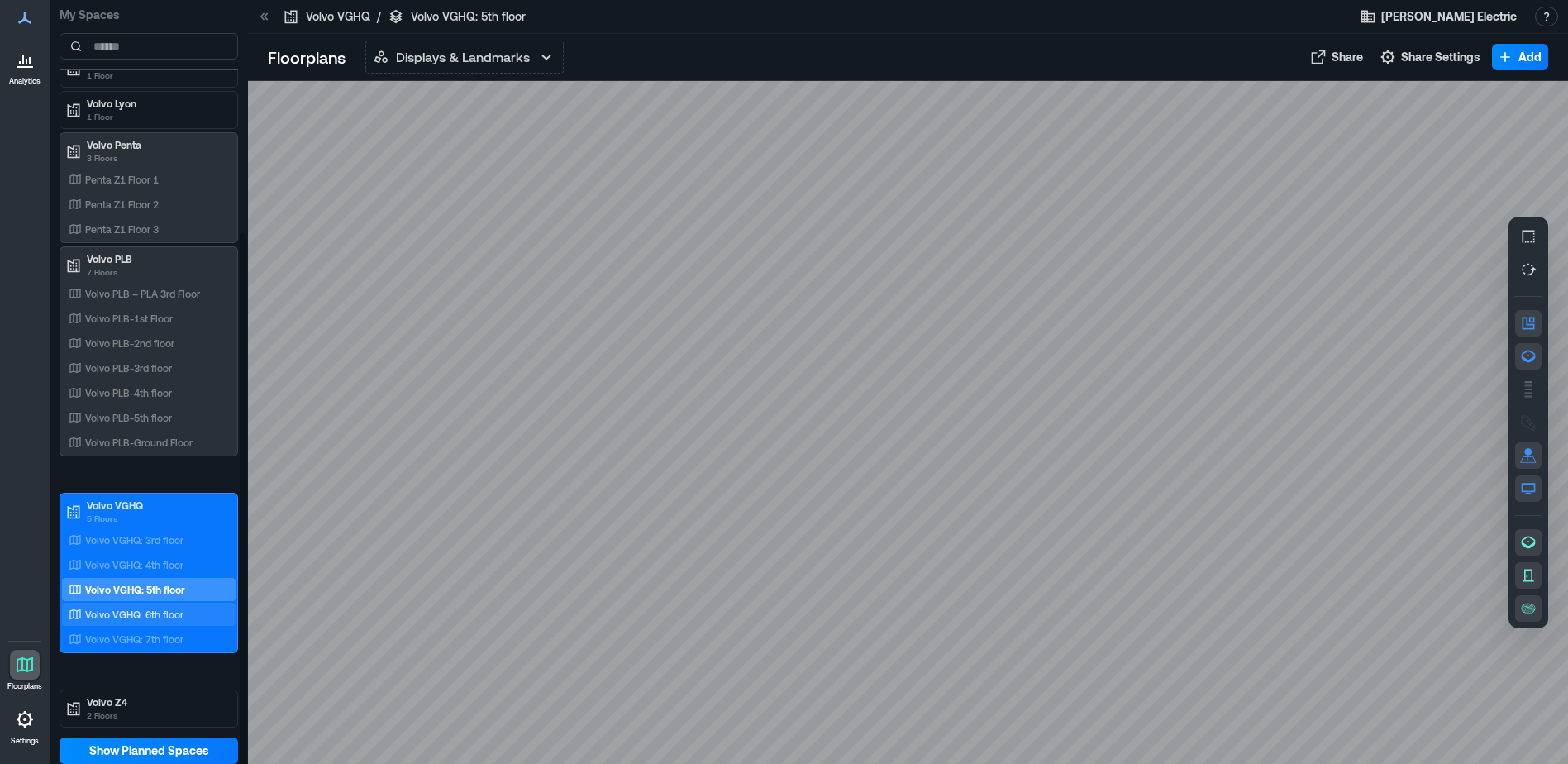
click at [176, 608] on p "Volvo VGHQ: 6th floor" at bounding box center [135, 614] width 99 height 13
click at [1526, 361] on icon "button" at bounding box center [1528, 356] width 14 height 13
click at [147, 637] on p "Volvo VGHQ: 7th floor" at bounding box center [135, 639] width 99 height 13
click at [1533, 348] on icon "button" at bounding box center [1528, 356] width 17 height 17
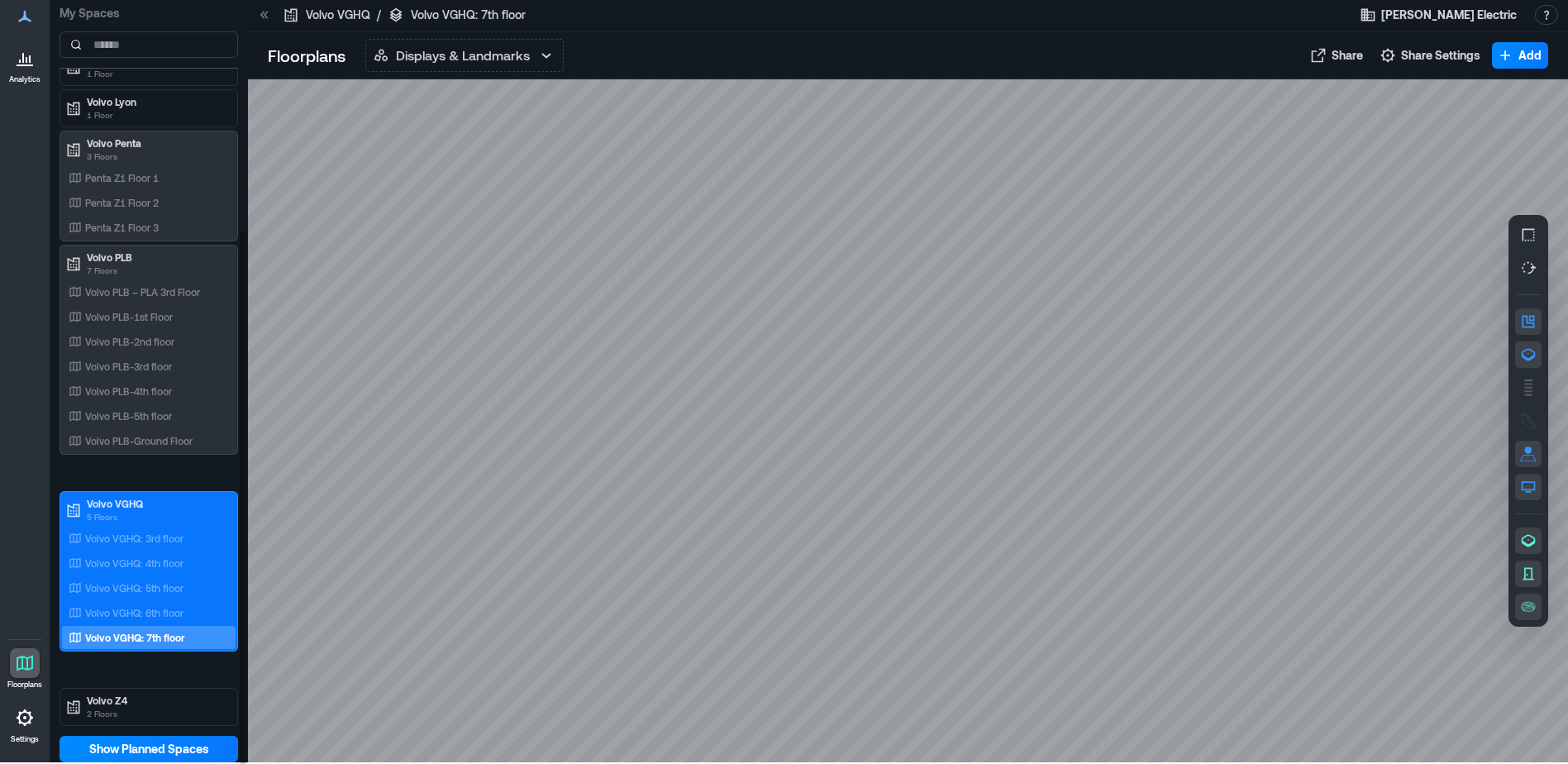
click at [120, 685] on div "SESEWPA02-Volvo Camp X 1 Floor Camp X Floor Volvo [PERSON_NAME] 3 Floors AB2 AB…" at bounding box center [148, 235] width 178 height 980
click at [119, 685] on div "SESEWPA02-Volvo Camp X 1 Floor Camp X Floor Volvo [PERSON_NAME] 3 Floors AB2 AB…" at bounding box center [148, 235] width 178 height 980
click at [120, 690] on div "Volvo Z4 2 Floors" at bounding box center [148, 706] width 178 height 38
click at [142, 708] on p "2 Floors" at bounding box center [156, 713] width 139 height 13
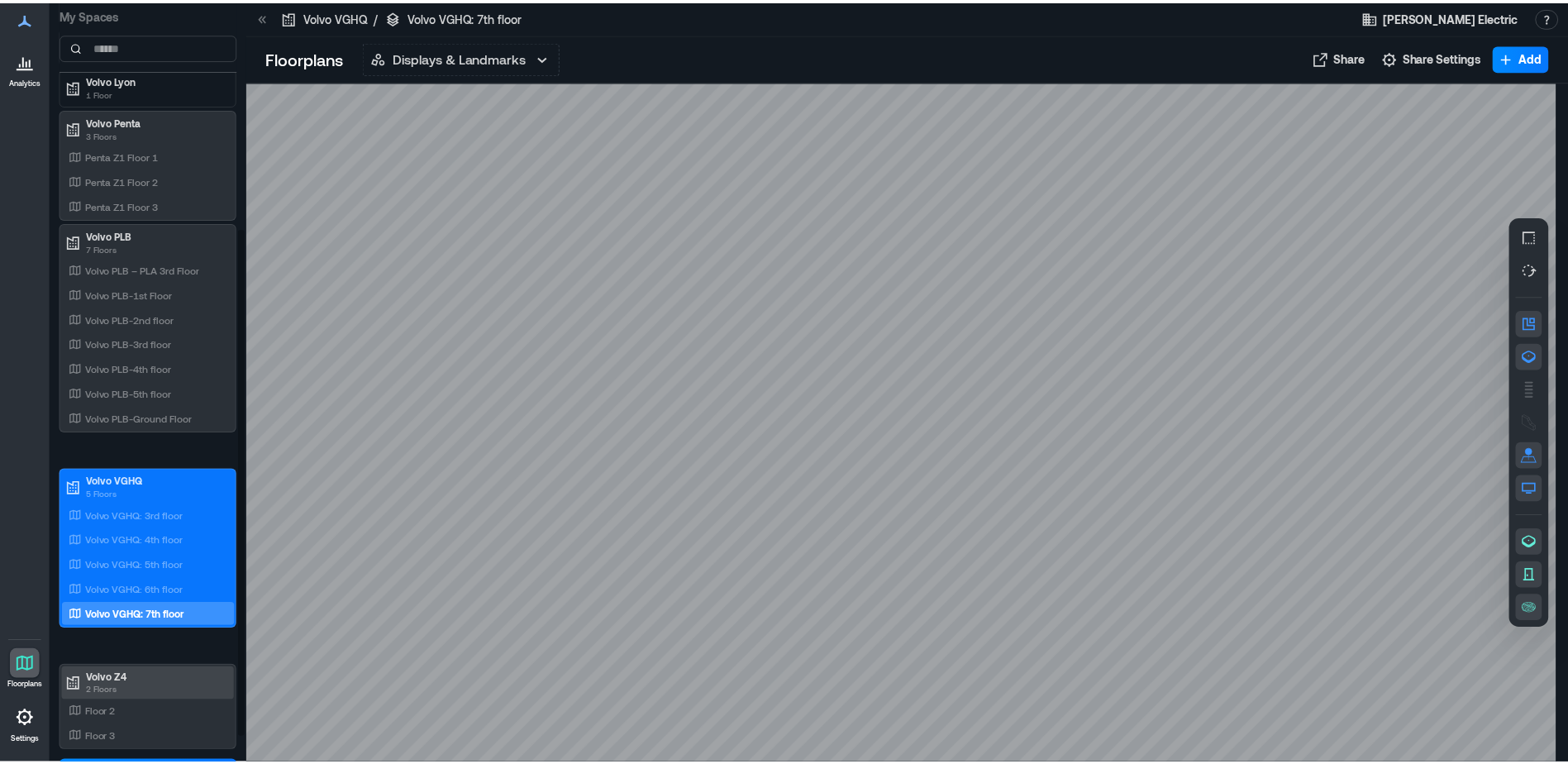
scroll to position [381, 0]
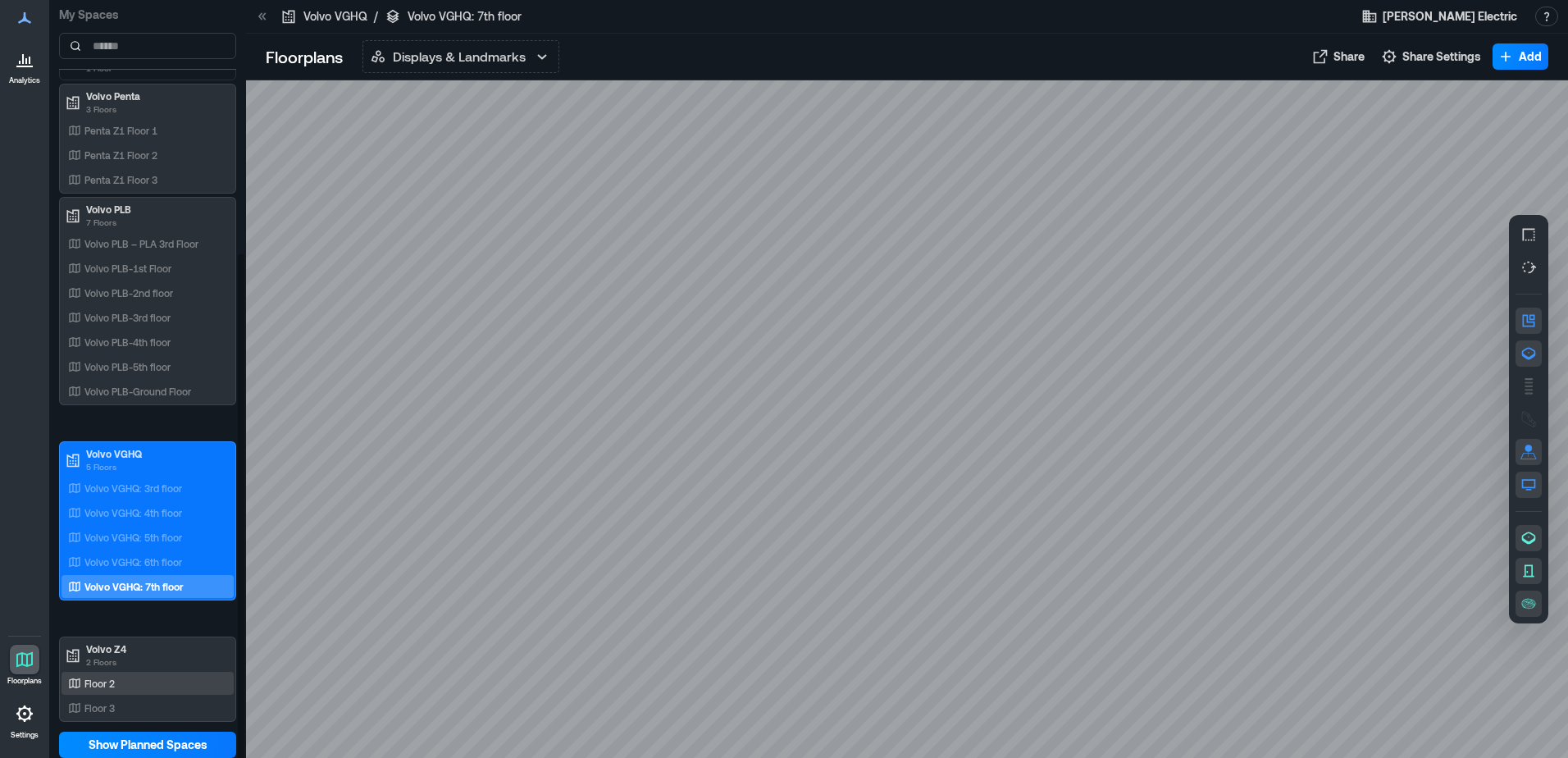
drag, startPoint x: 145, startPoint y: 680, endPoint x: 153, endPoint y: 677, distance: 8.5
click at [145, 680] on div "Floor 2" at bounding box center [145, 683] width 159 height 17
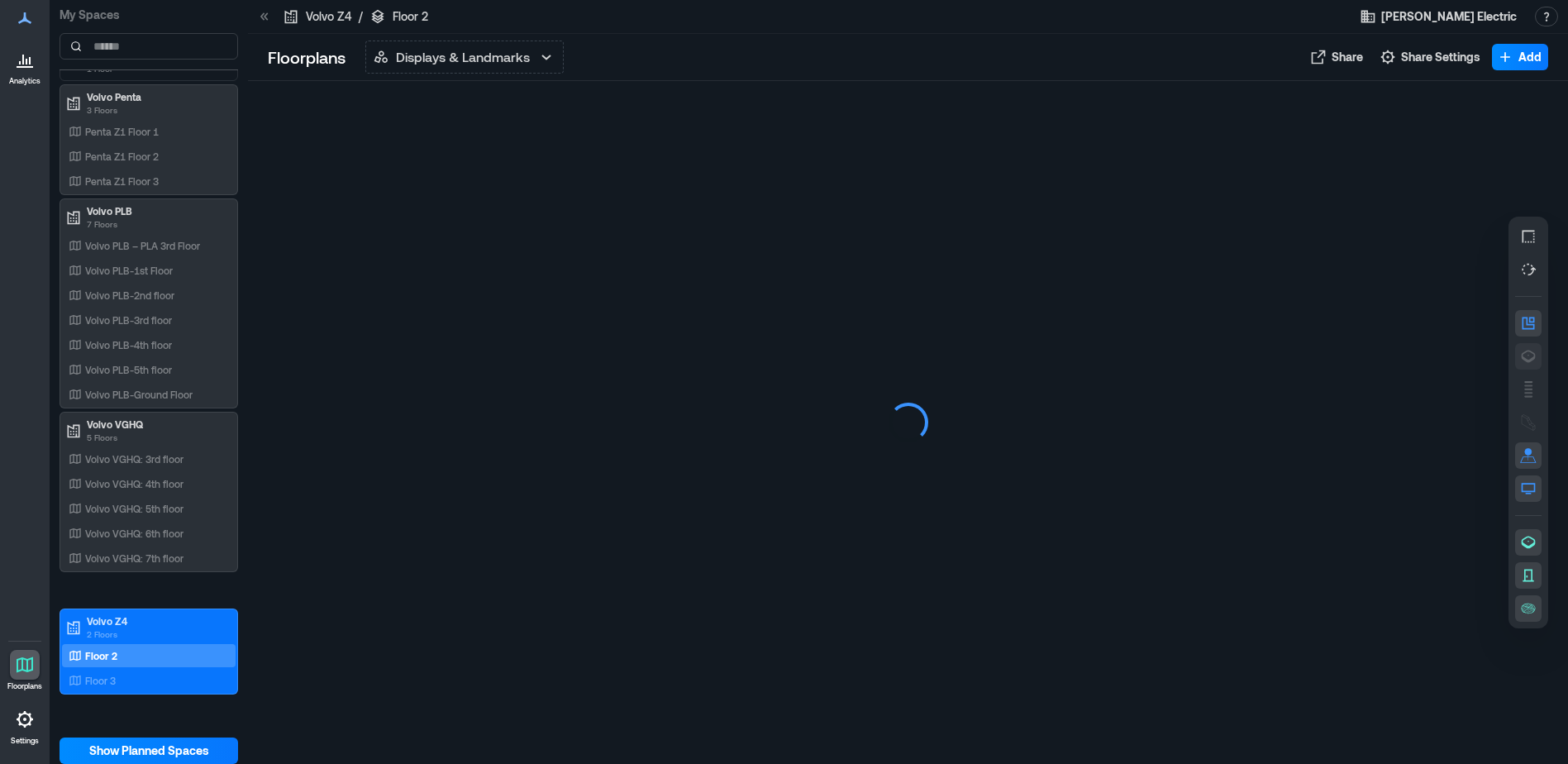
click at [1532, 356] on icon "button" at bounding box center [1528, 356] width 17 height 17
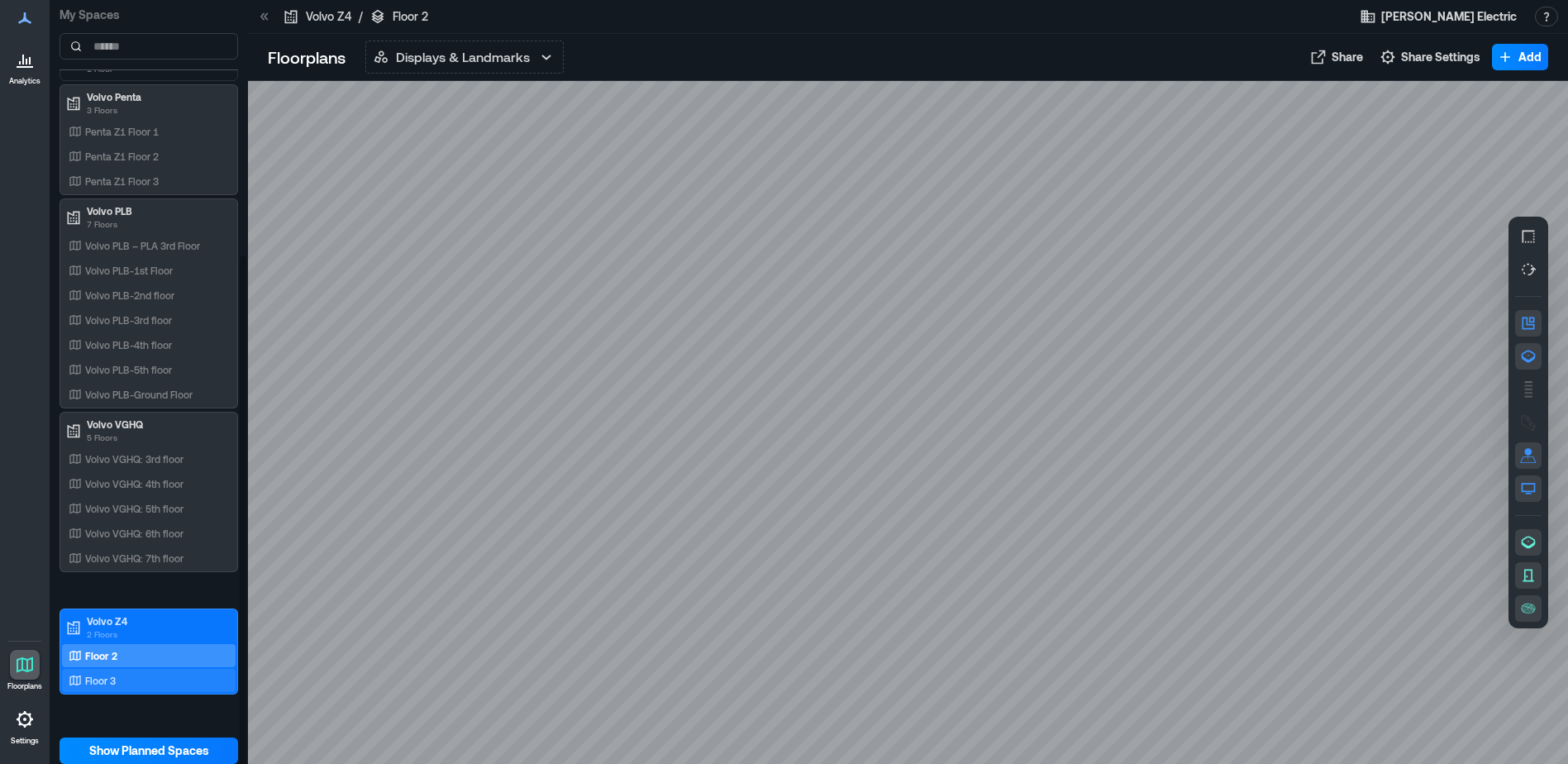
click at [168, 679] on div "Floor 3" at bounding box center [146, 680] width 161 height 17
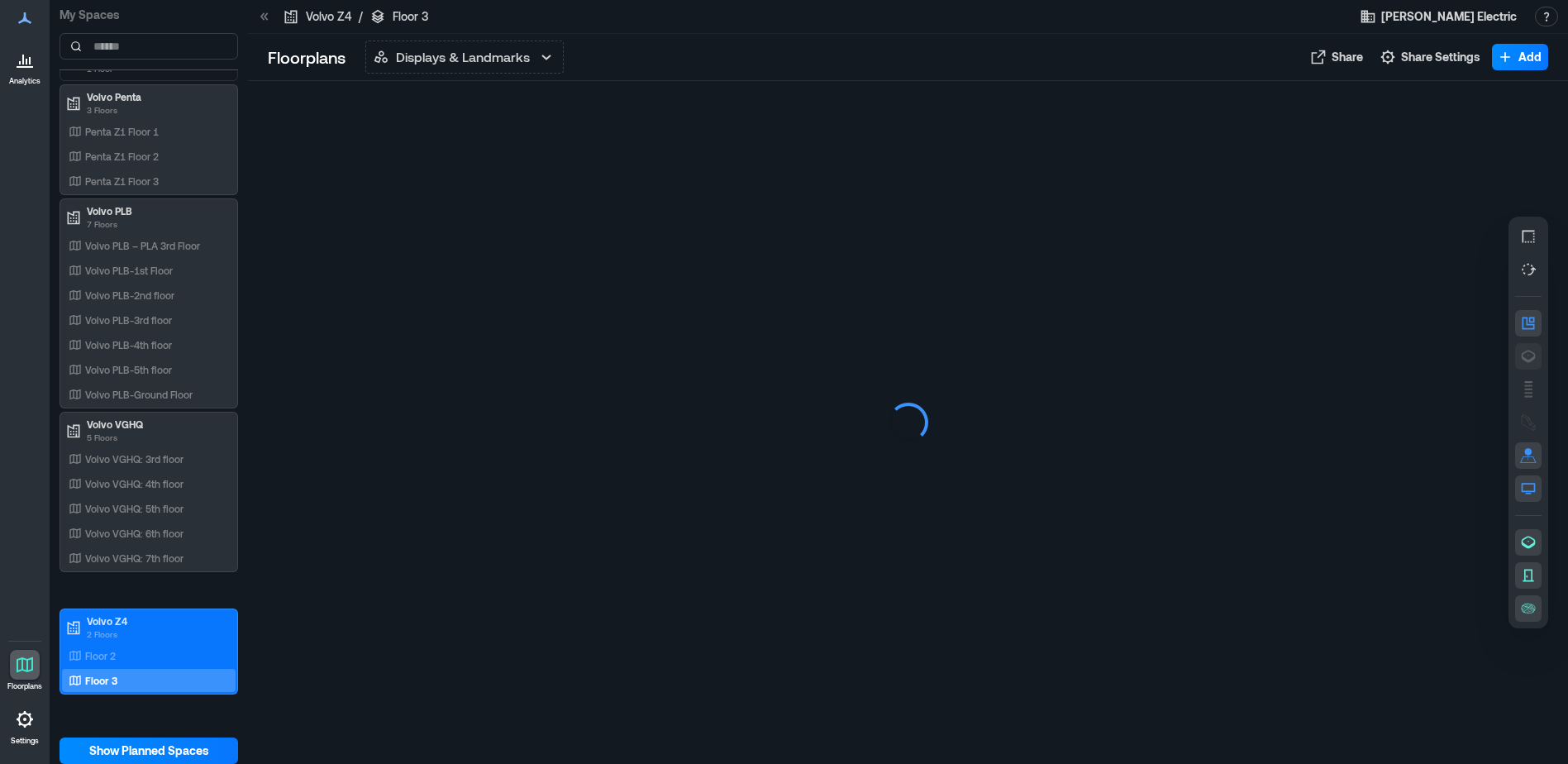
click at [1536, 354] on button "button" at bounding box center [1528, 356] width 27 height 27
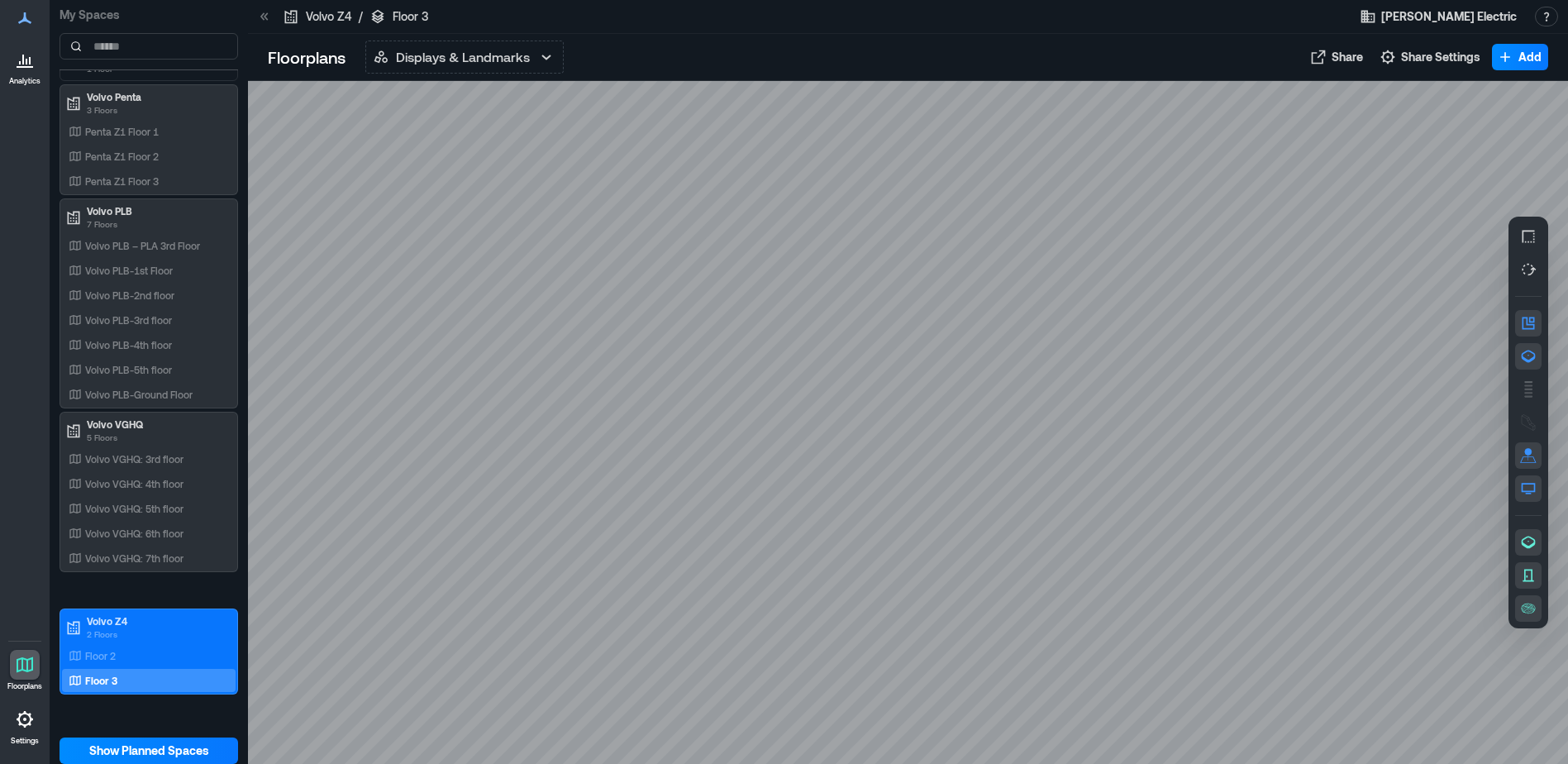
click at [1536, 354] on button "button" at bounding box center [1528, 356] width 27 height 27
